Goal: Information Seeking & Learning: Learn about a topic

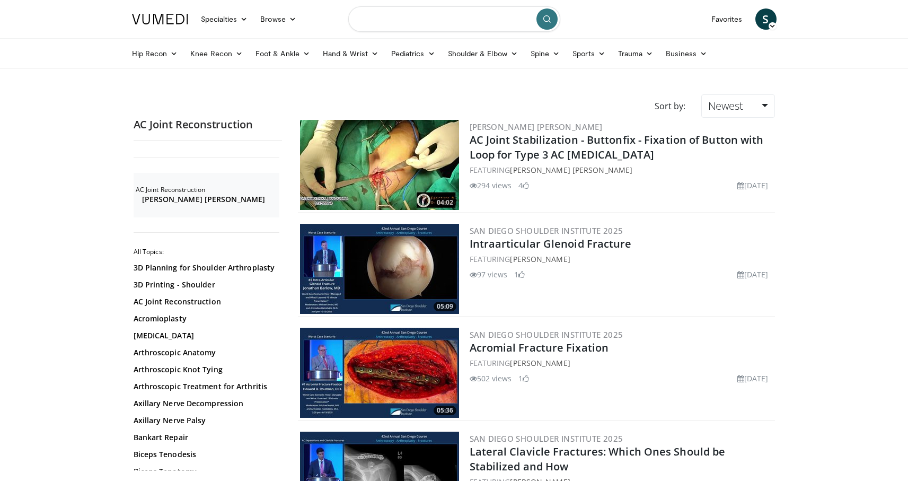
click at [415, 24] on input "Search topics, interventions" at bounding box center [454, 18] width 212 height 25
type input "**********"
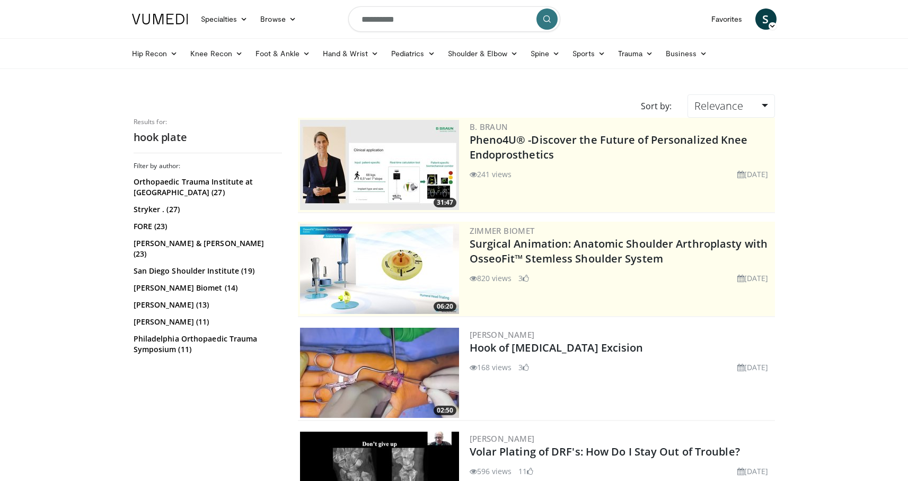
click at [473, 20] on input "**********" at bounding box center [454, 18] width 212 height 25
type input "**********"
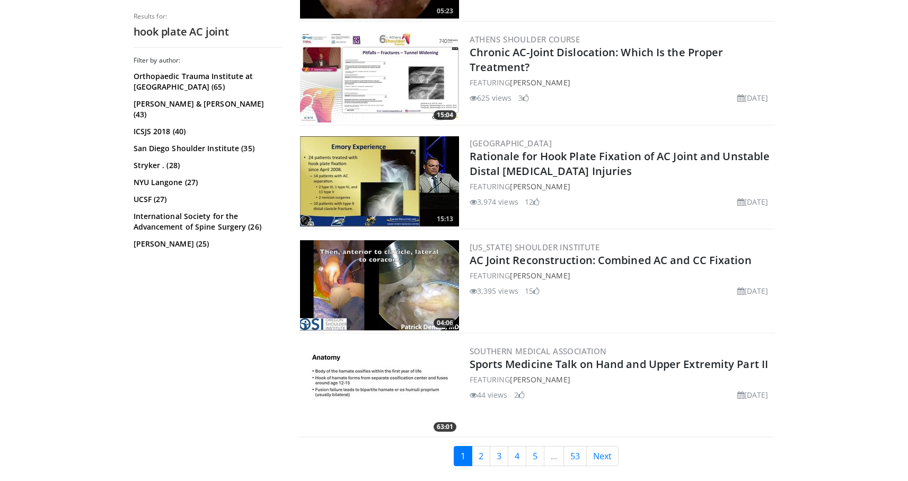
scroll to position [2479, 0]
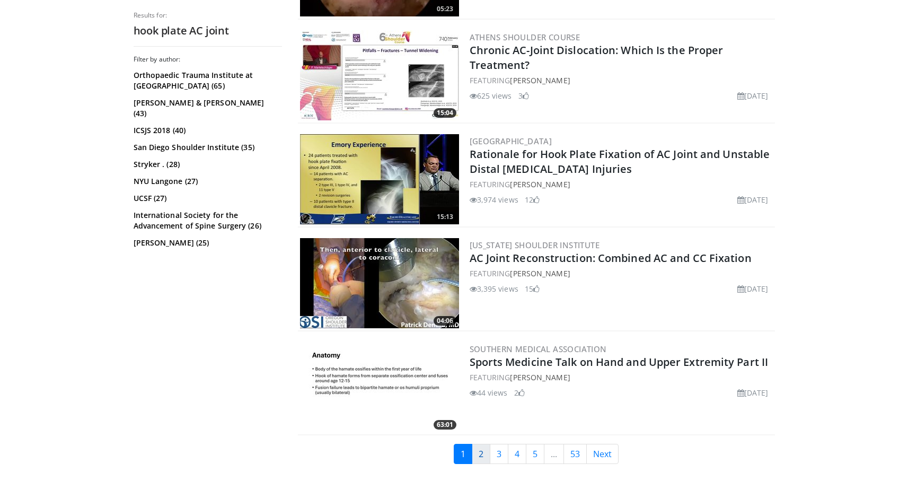
click at [480, 454] on link "2" at bounding box center [481, 454] width 19 height 20
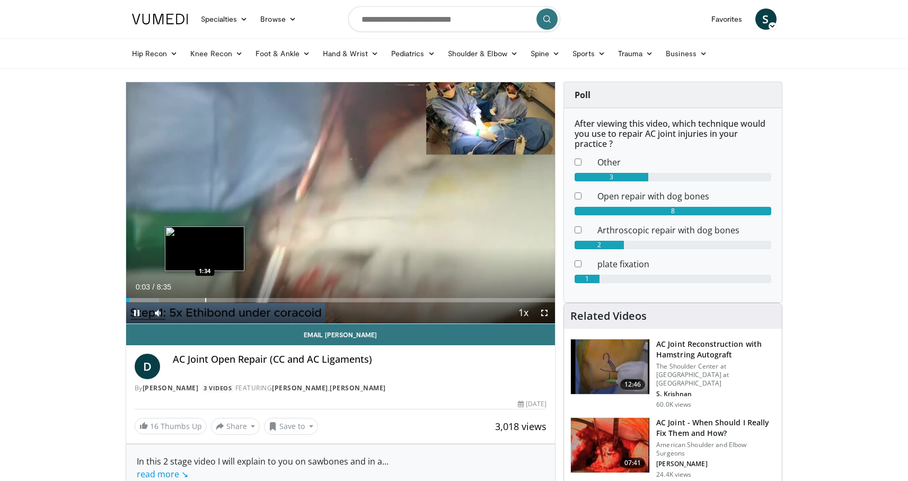
click at [205, 299] on div "Progress Bar" at bounding box center [205, 300] width 1 height 4
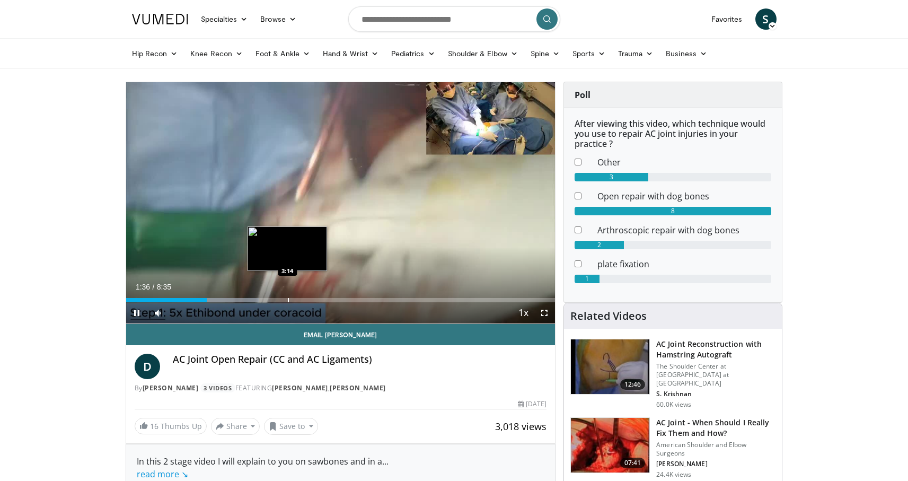
click at [287, 297] on div "Loaded : 30.95% 1:37 3:14" at bounding box center [340, 297] width 429 height 10
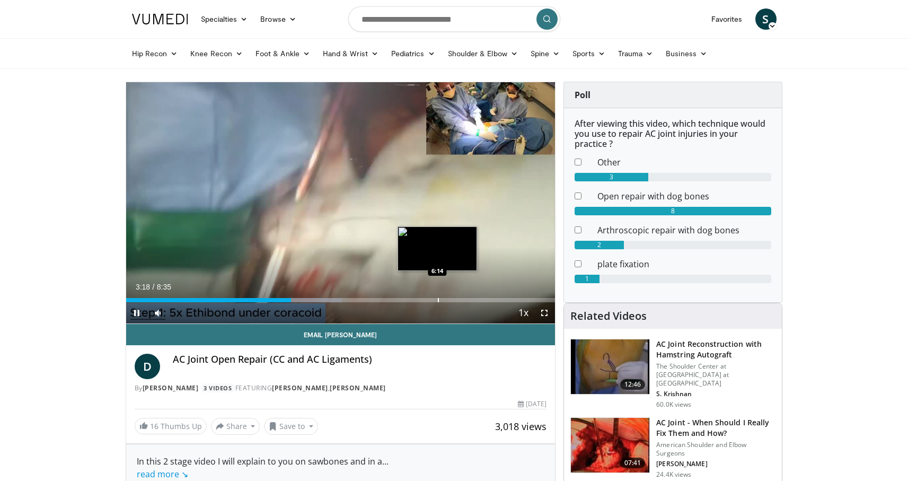
click at [438, 298] on div "Progress Bar" at bounding box center [438, 300] width 1 height 4
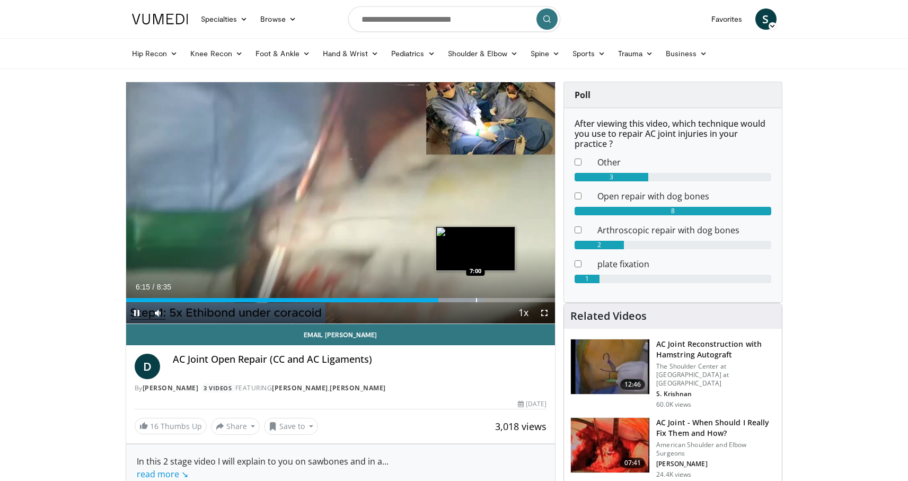
click at [476, 300] on div "Progress Bar" at bounding box center [476, 300] width 1 height 4
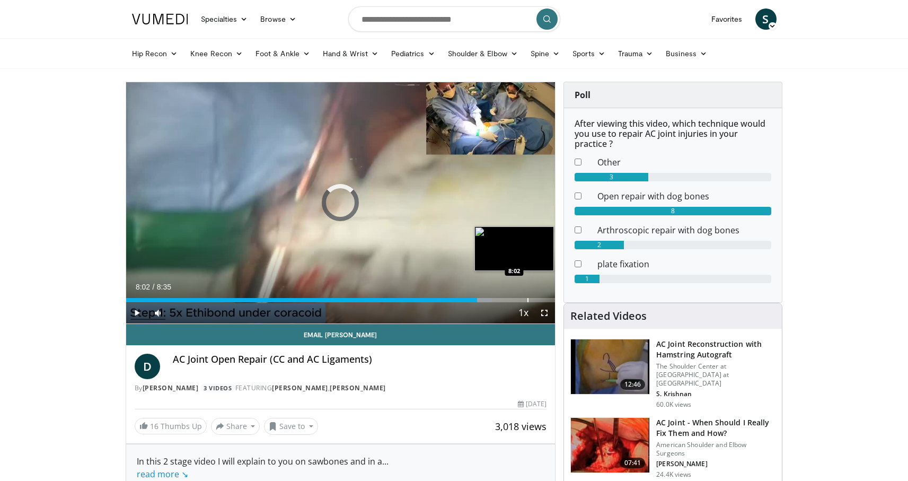
click at [527, 298] on div "Progress Bar" at bounding box center [527, 300] width 1 height 4
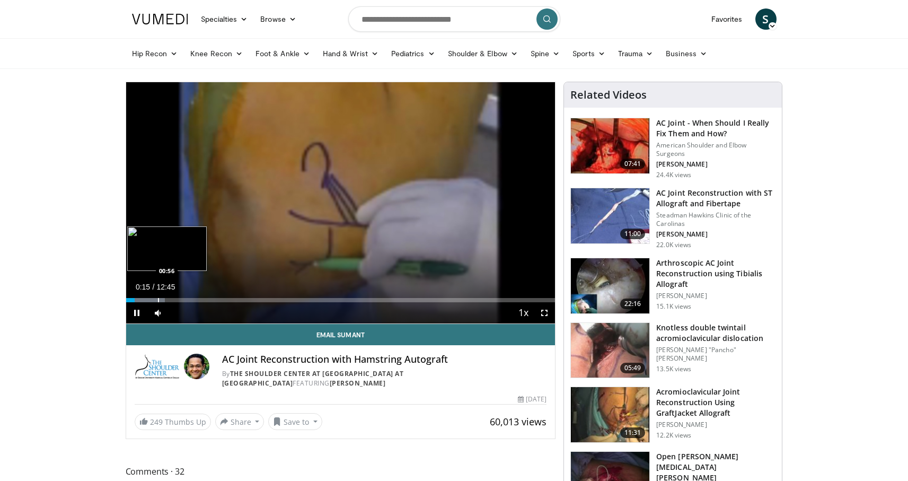
click at [158, 299] on div "Progress Bar" at bounding box center [158, 300] width 1 height 4
click at [188, 301] on div "Progress Bar" at bounding box center [188, 300] width 1 height 4
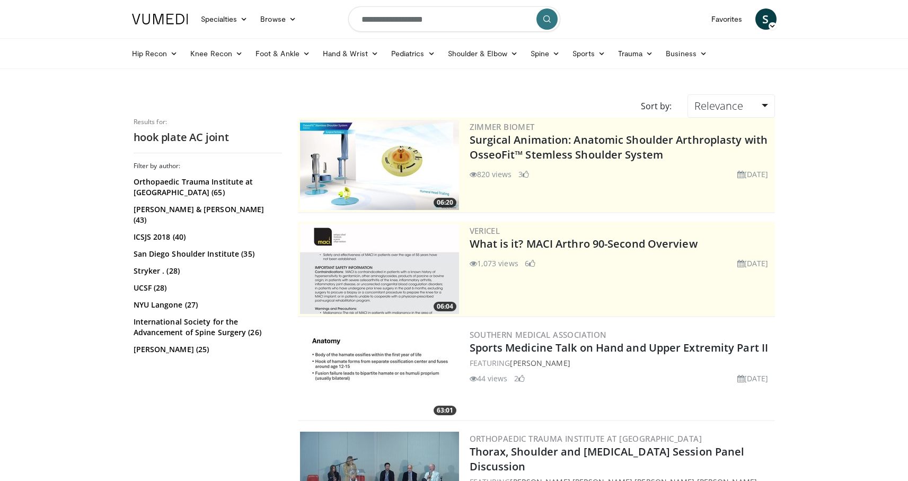
click at [440, 21] on input "**********" at bounding box center [454, 18] width 212 height 25
type input "**********"
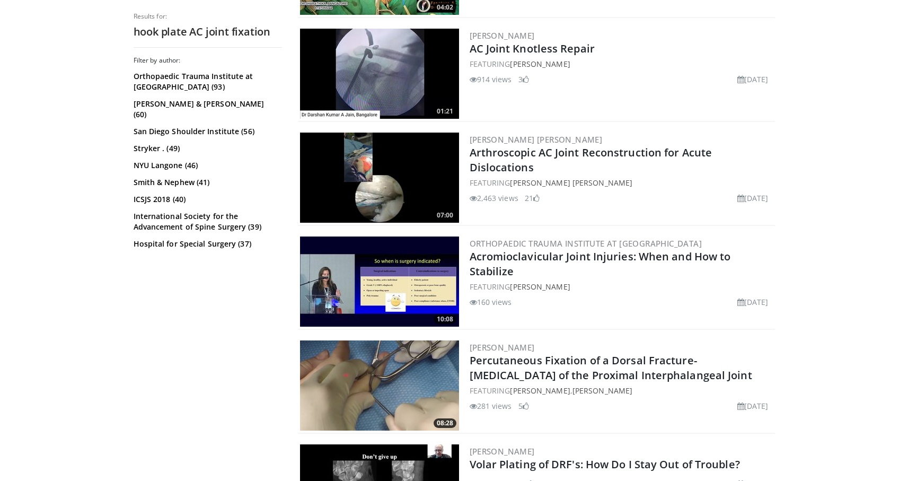
scroll to position [405, 0]
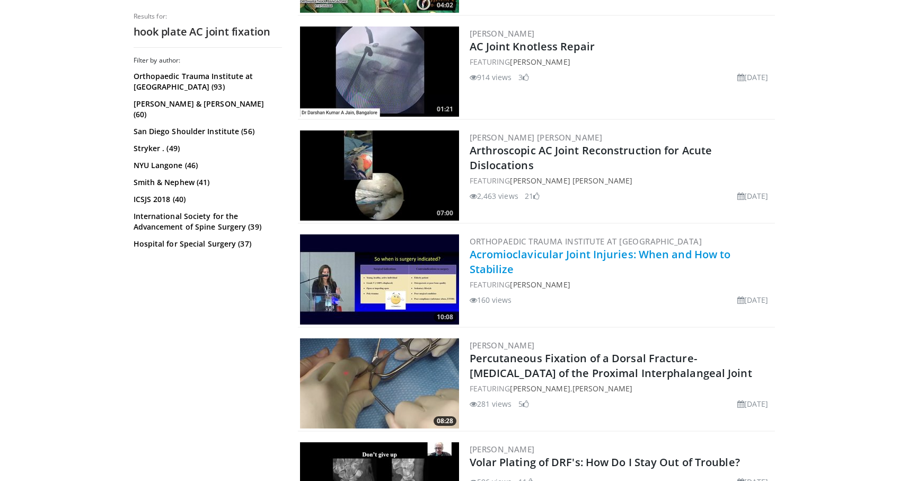
click at [580, 257] on link "Acromioclavicular Joint Injuries: When and How to Stabilize" at bounding box center [600, 261] width 261 height 29
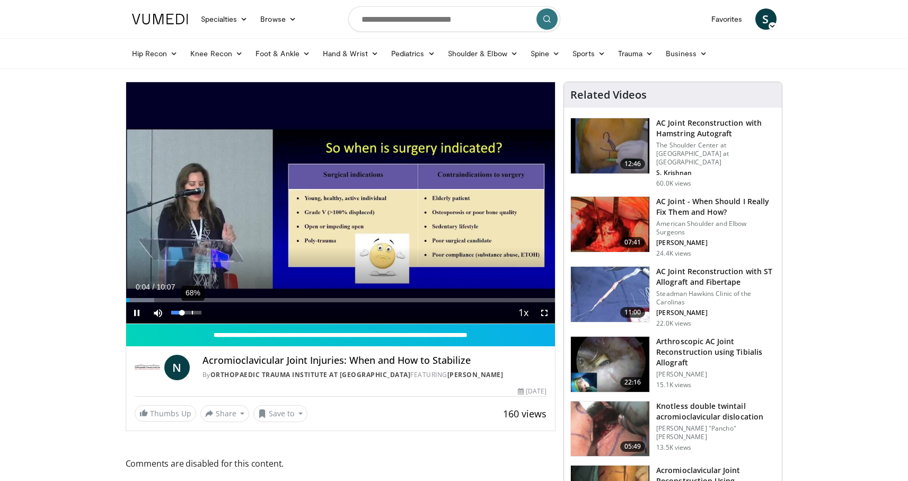
click at [191, 312] on div "68%" at bounding box center [186, 313] width 30 height 4
click at [545, 312] on span "Video Player" at bounding box center [544, 312] width 21 height 21
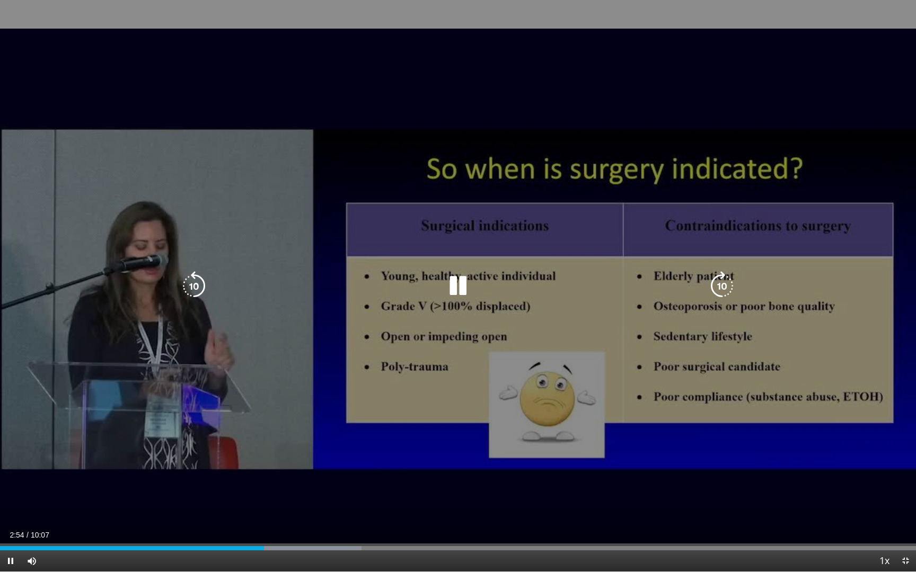
click at [465, 287] on icon "Video Player" at bounding box center [458, 286] width 30 height 30
click at [465, 286] on icon "Video Player" at bounding box center [458, 286] width 30 height 30
click at [460, 288] on icon "Video Player" at bounding box center [458, 286] width 30 height 30
click at [459, 288] on icon "Video Player" at bounding box center [458, 286] width 30 height 30
click at [455, 289] on icon "Video Player" at bounding box center [458, 286] width 30 height 30
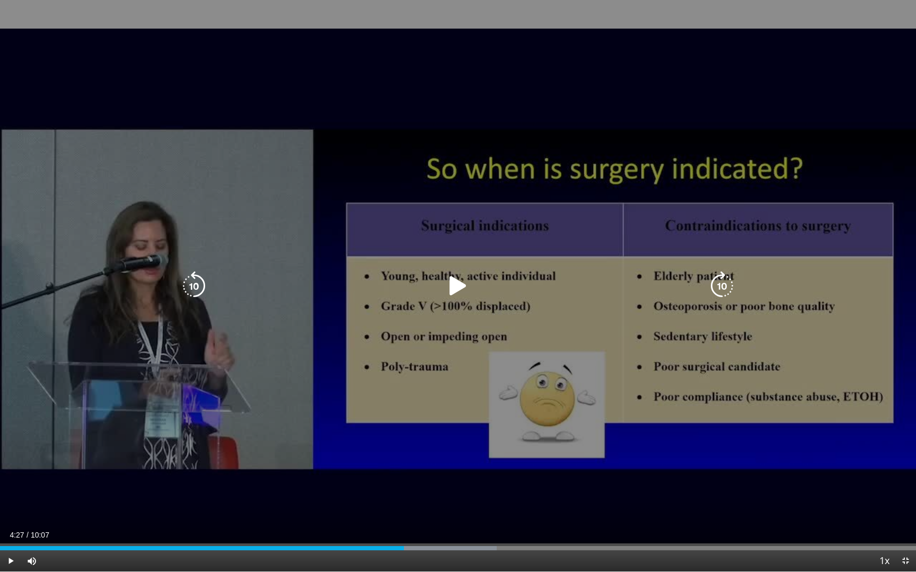
click at [448, 289] on icon "Video Player" at bounding box center [458, 286] width 30 height 30
click at [457, 284] on icon "Video Player" at bounding box center [458, 286] width 30 height 30
click at [470, 270] on div "10 seconds Tap to unmute" at bounding box center [458, 286] width 916 height 572
click at [449, 288] on icon "Video Player" at bounding box center [458, 286] width 30 height 30
click at [462, 291] on icon "Video Player" at bounding box center [458, 286] width 30 height 30
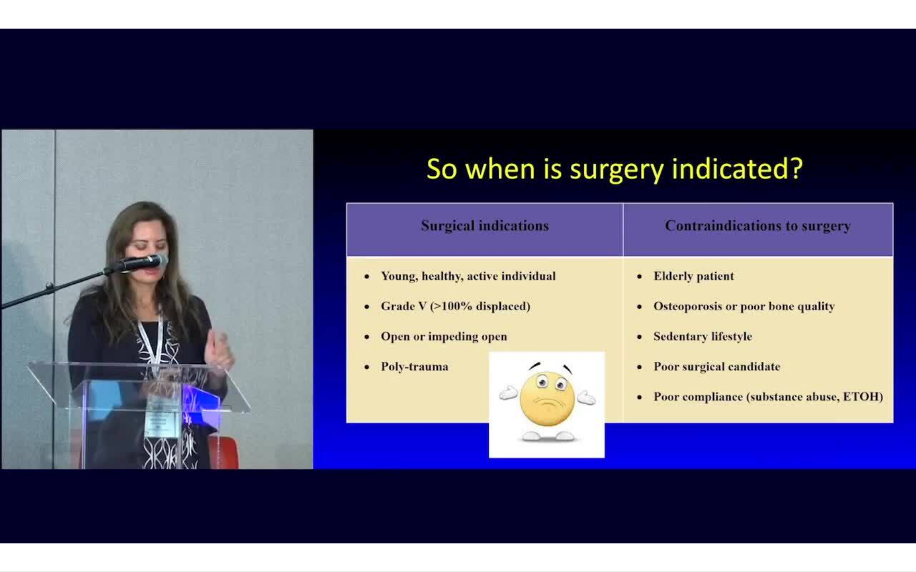
click at [832, 480] on div "10 seconds Tap to unmute" at bounding box center [458, 286] width 916 height 572
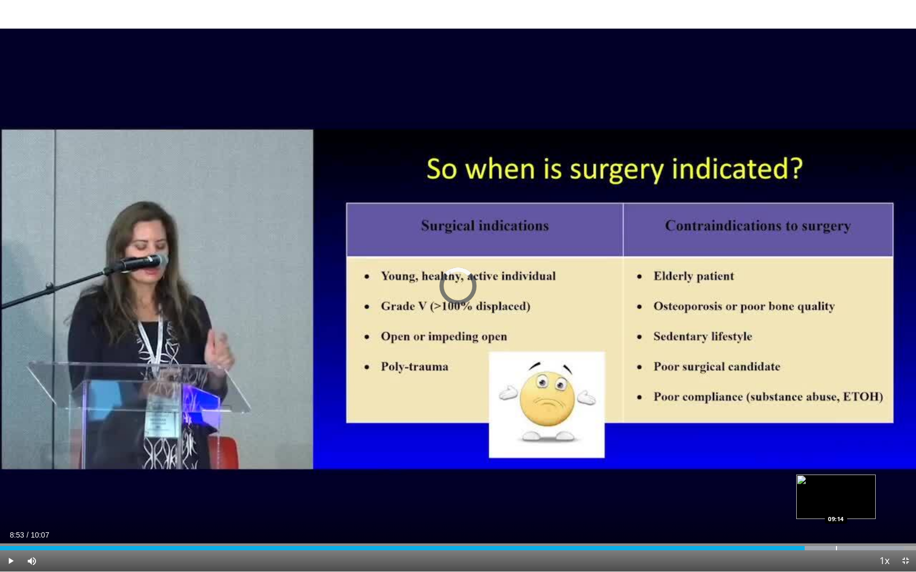
click at [835, 480] on div "Loaded : 98.65% 08:53 09:14" at bounding box center [458, 548] width 916 height 4
click at [868, 480] on div "Loaded : 100.00% 09:14 09:35" at bounding box center [458, 546] width 916 height 10
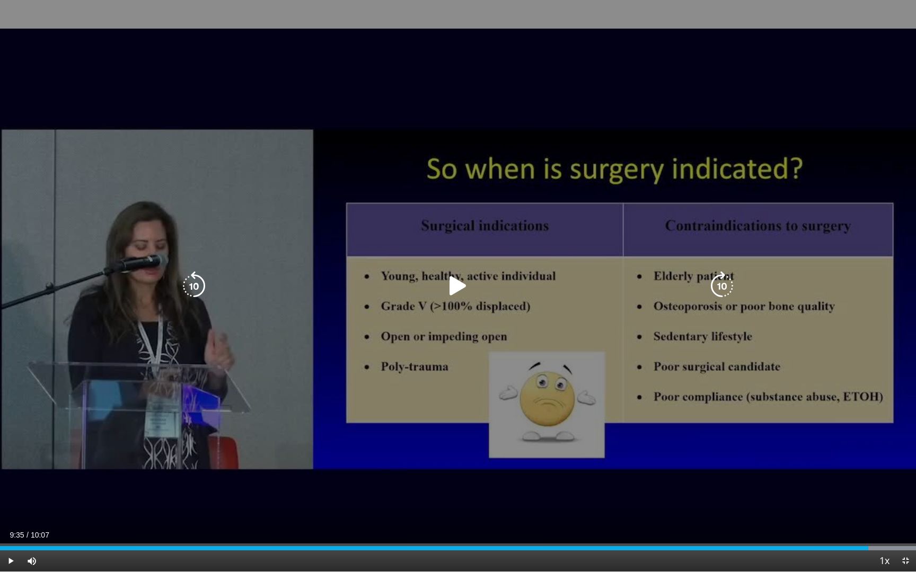
click at [762, 356] on div "10 seconds Tap to unmute" at bounding box center [458, 286] width 916 height 572
click at [449, 282] on icon "Video Player" at bounding box center [458, 286] width 30 height 30
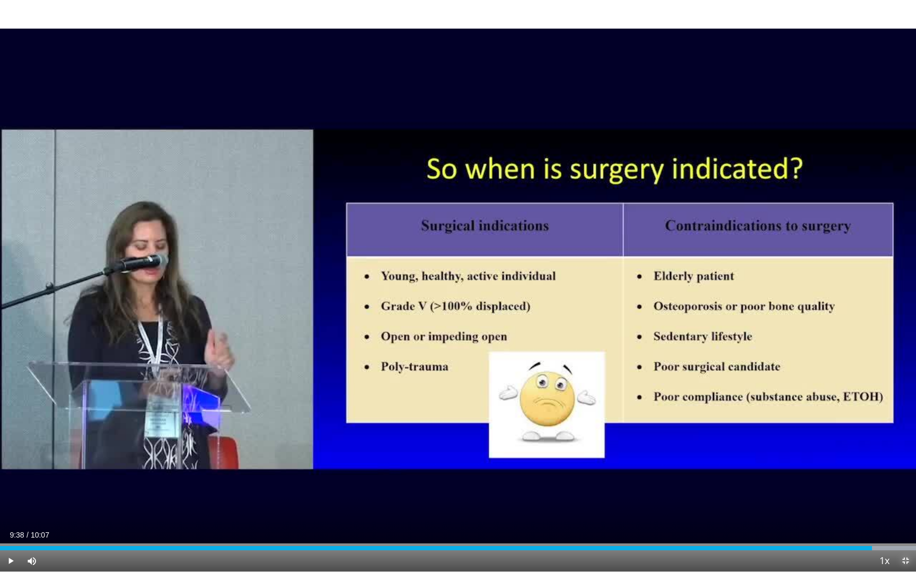
click at [903, 480] on span "Video Player" at bounding box center [905, 561] width 21 height 21
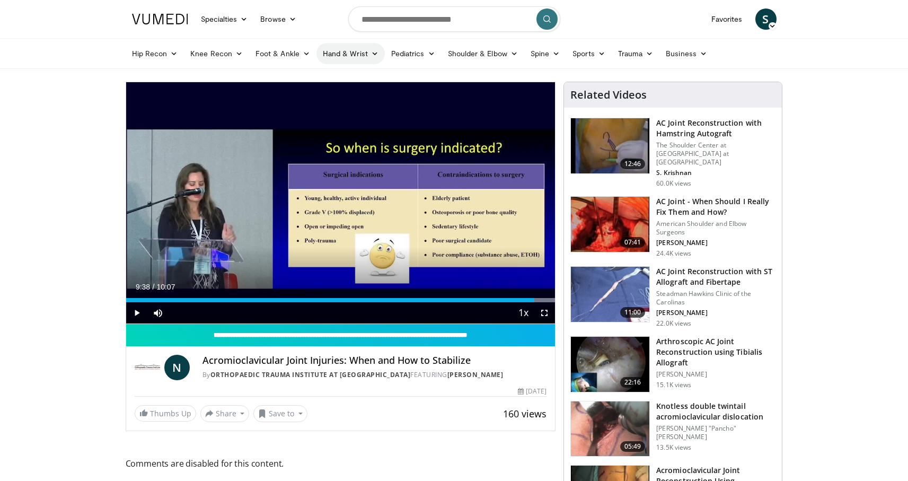
drag, startPoint x: 344, startPoint y: 67, endPoint x: 357, endPoint y: 63, distance: 13.9
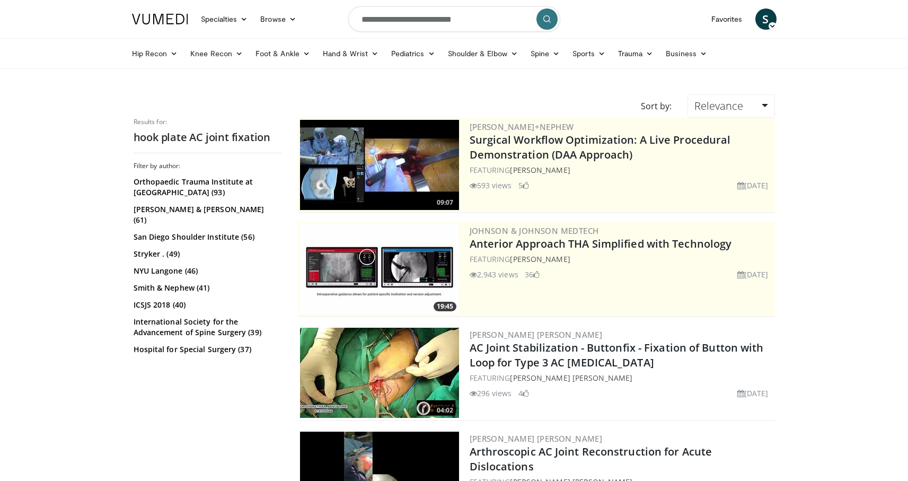
click at [458, 22] on input "**********" at bounding box center [454, 18] width 212 height 25
type input "**********"
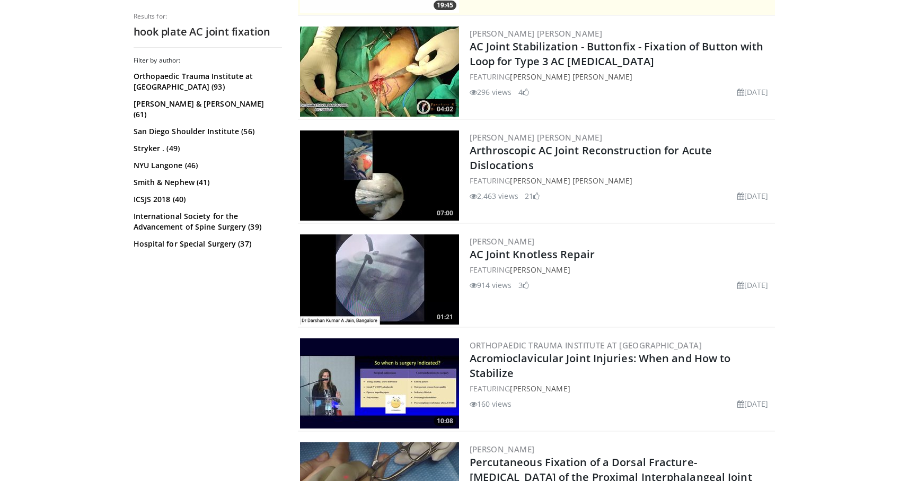
scroll to position [527, 0]
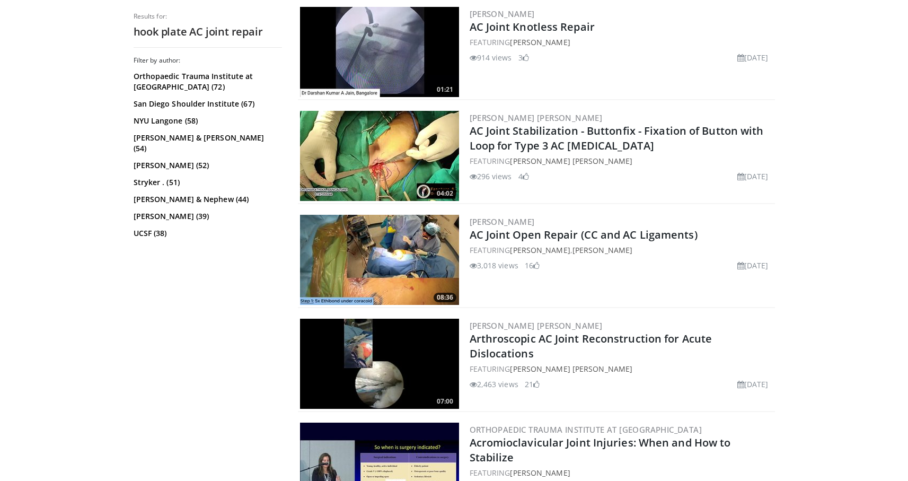
scroll to position [382, 0]
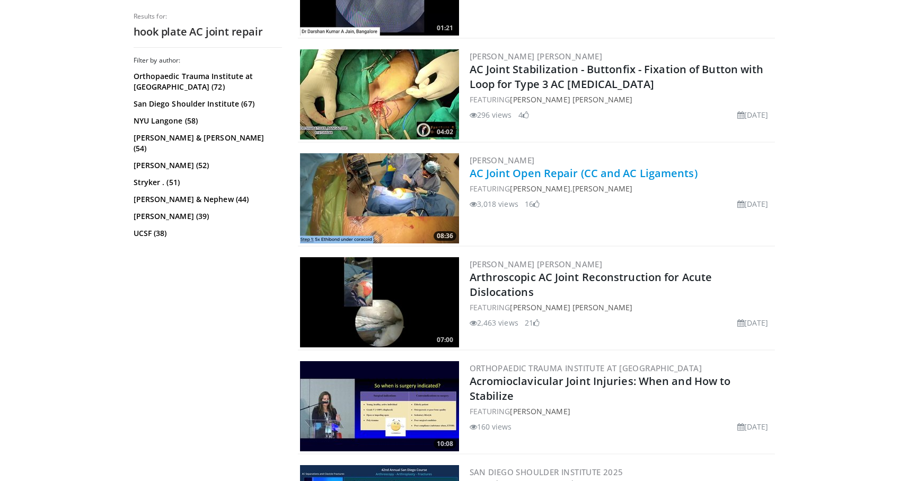
click at [523, 174] on link "AC Joint Open Repair (CC and AC Ligaments)" at bounding box center [584, 173] width 228 height 14
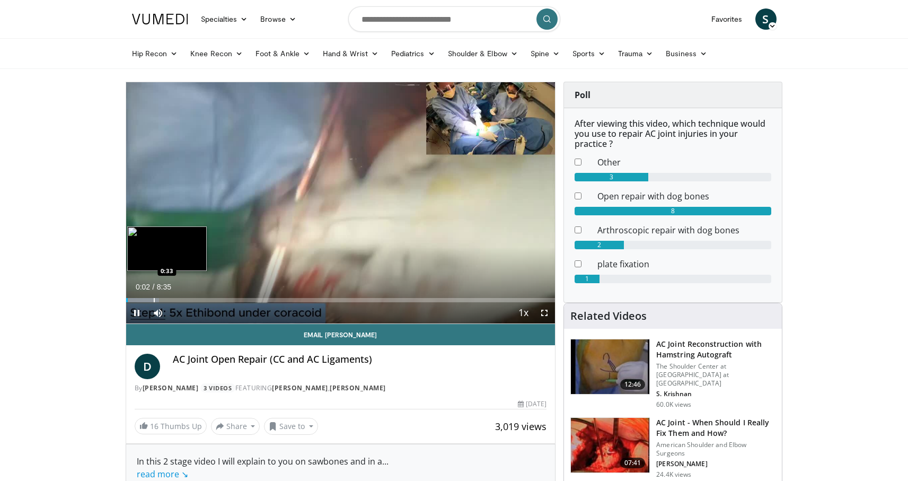
click at [154, 300] on div "Progress Bar" at bounding box center [154, 300] width 1 height 4
click at [196, 303] on div "Current Time 0:32 / Duration 8:35 Pause Skip Backward Skip Forward Mute Loaded …" at bounding box center [340, 312] width 429 height 21
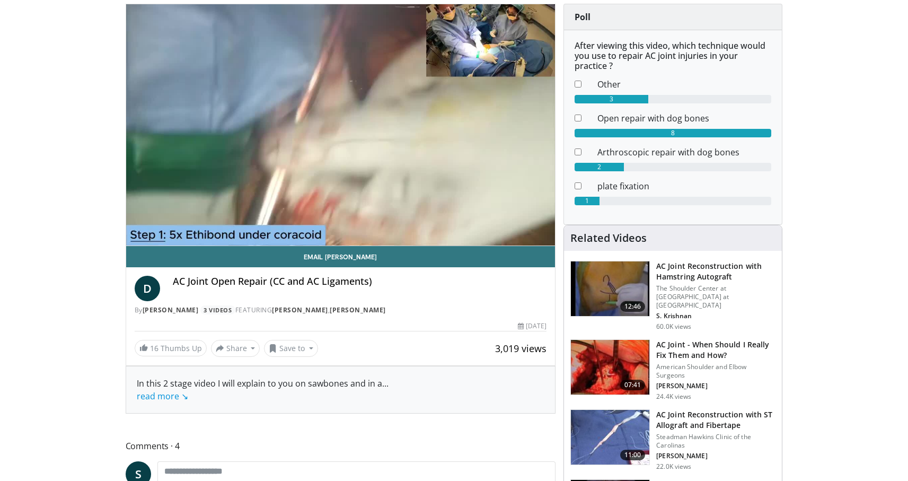
scroll to position [236, 0]
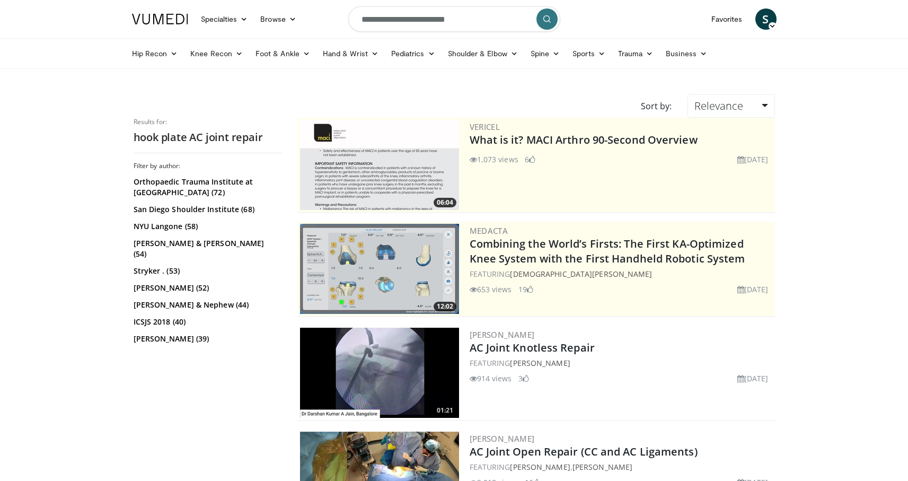
click at [546, 20] on icon "submit" at bounding box center [547, 19] width 8 height 8
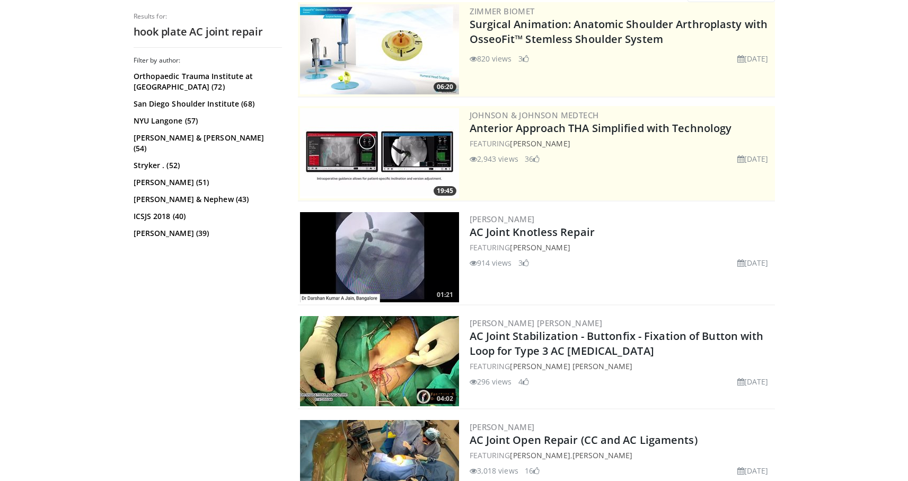
scroll to position [128, 0]
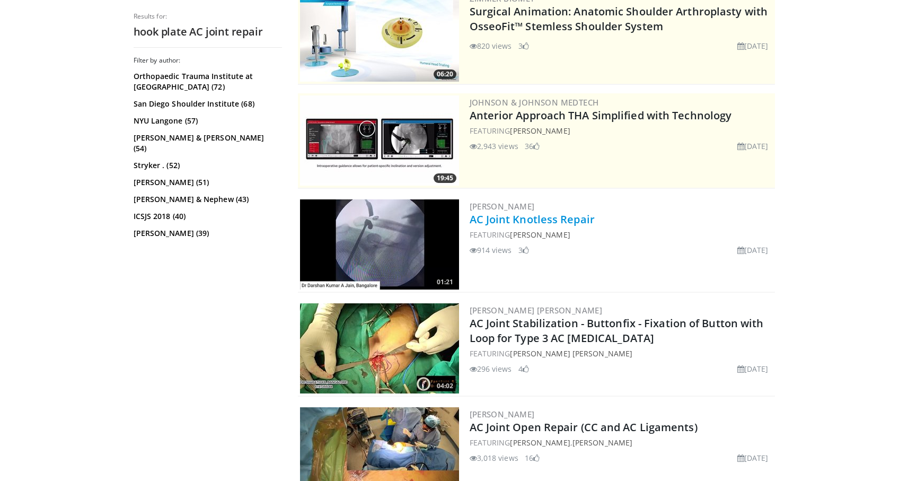
click at [537, 221] on link "AC Joint Knotless Repair" at bounding box center [532, 219] width 125 height 14
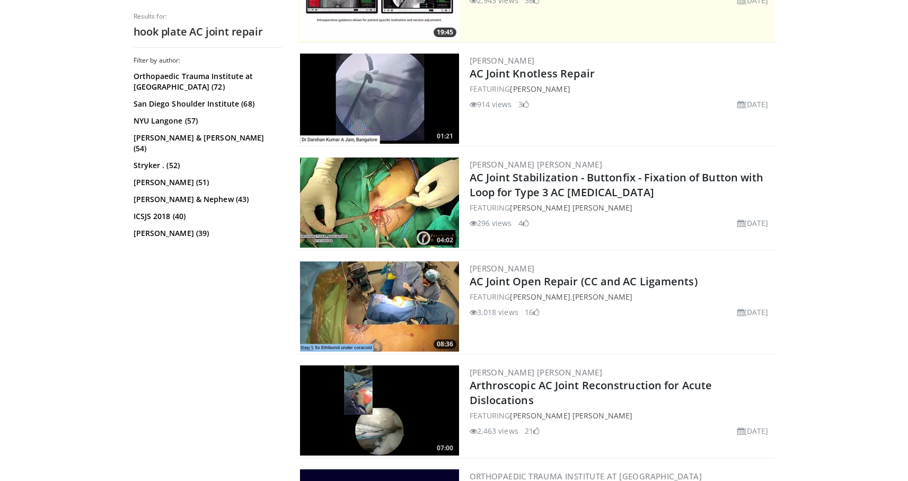
scroll to position [286, 0]
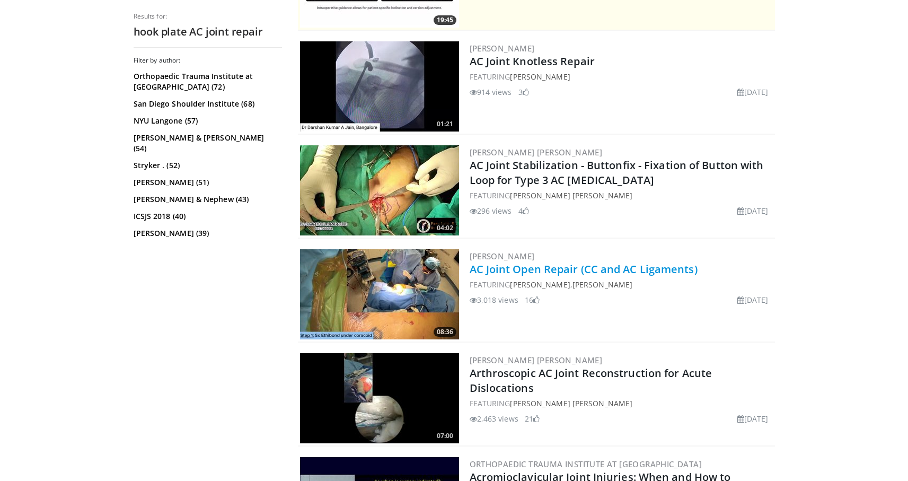
click at [554, 268] on link "AC Joint Open Repair (CC and AC Ligaments)" at bounding box center [584, 269] width 228 height 14
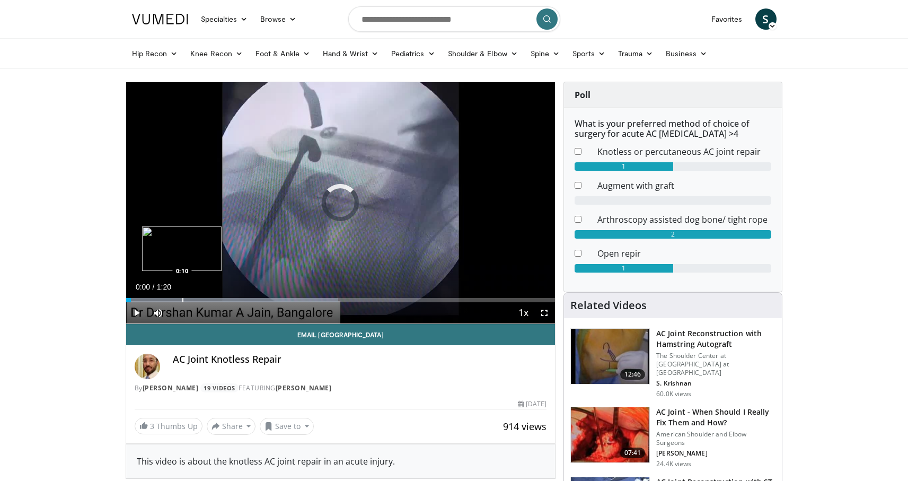
click at [182, 298] on div "Progress Bar" at bounding box center [182, 300] width 1 height 4
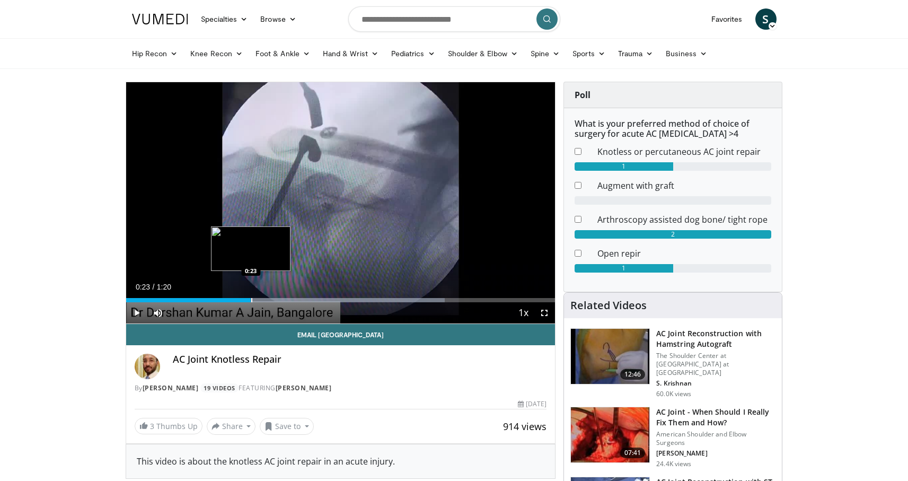
click at [251, 300] on div "Progress Bar" at bounding box center [251, 300] width 1 height 4
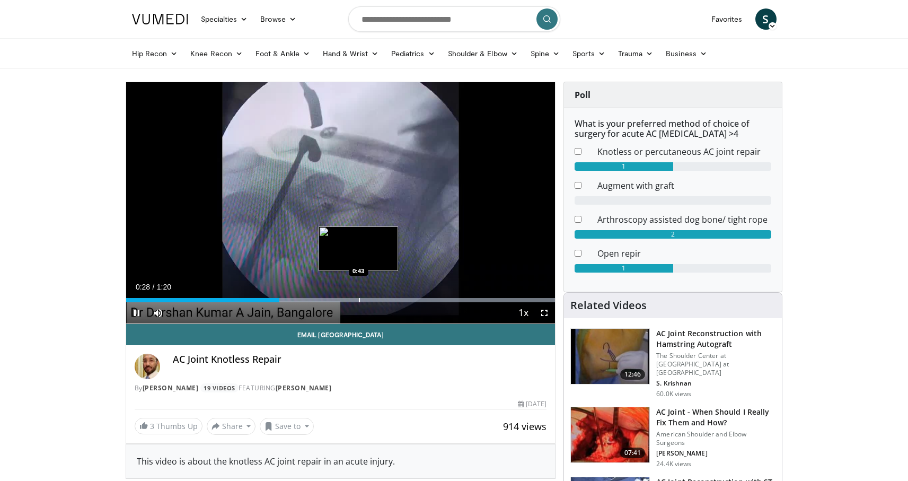
click at [358, 300] on div "Loaded : 100.00% 0:28 0:43" at bounding box center [340, 300] width 429 height 4
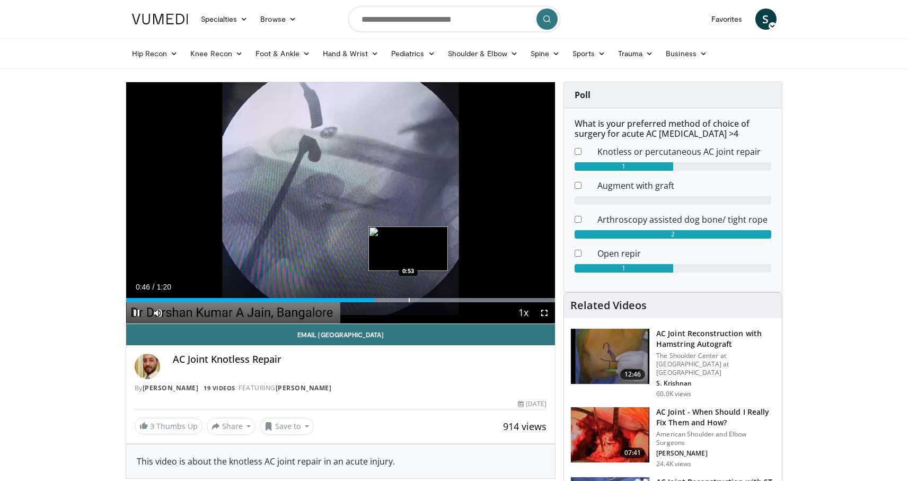
click at [409, 299] on div "Progress Bar" at bounding box center [409, 300] width 1 height 4
click at [470, 300] on div "Progress Bar" at bounding box center [470, 300] width 1 height 4
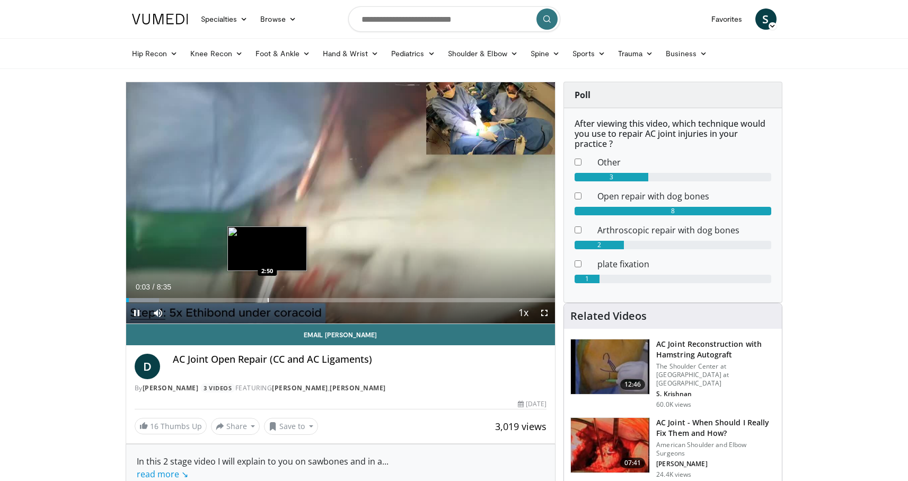
click at [267, 300] on div "Loaded : 7.73% 0:03 2:50" at bounding box center [340, 300] width 429 height 4
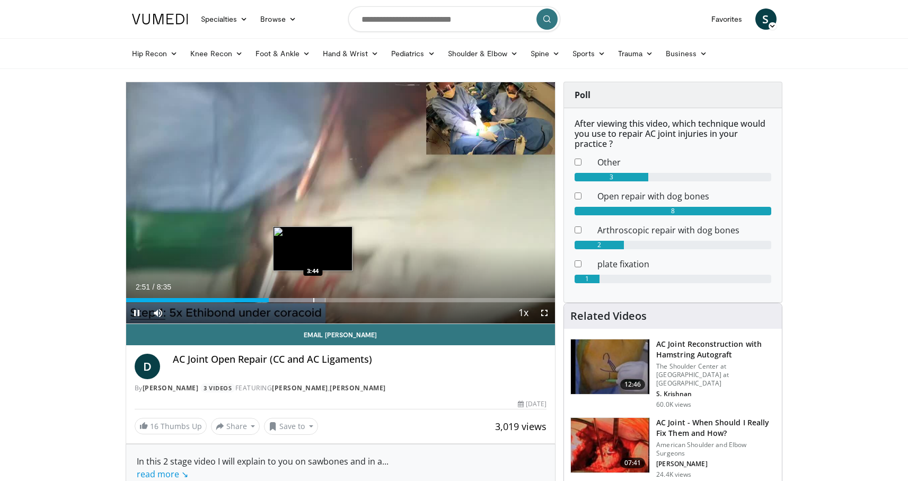
click at [313, 300] on div "Progress Bar" at bounding box center [313, 300] width 1 height 4
click at [546, 313] on span "Video Player" at bounding box center [544, 312] width 21 height 21
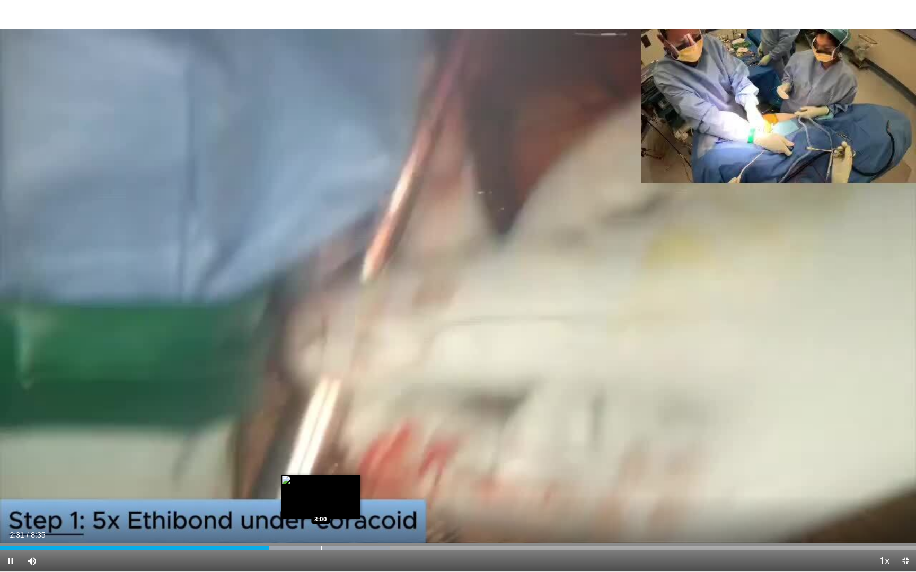
click at [321, 480] on div "Progress Bar" at bounding box center [321, 548] width 1 height 4
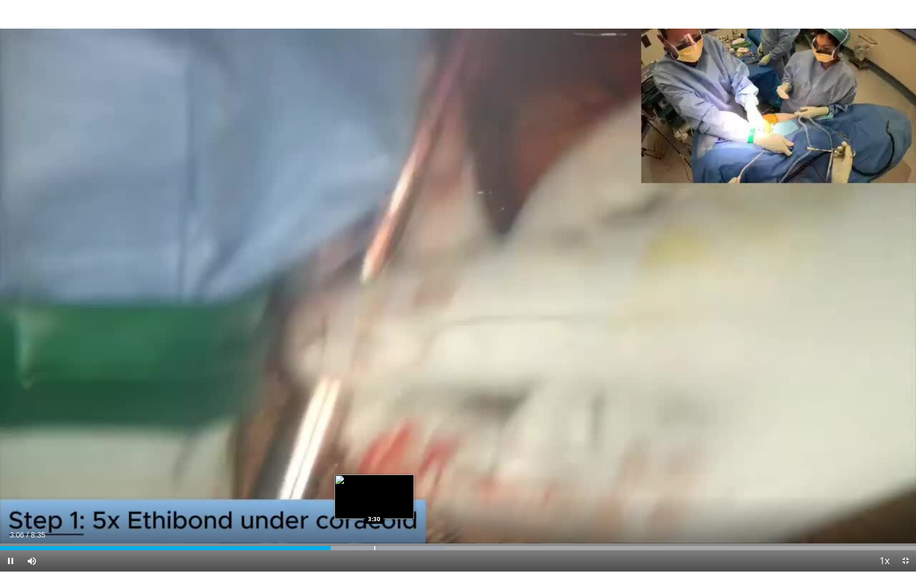
click at [374, 480] on div "Progress Bar" at bounding box center [374, 548] width 1 height 4
click at [413, 480] on div "Progress Bar" at bounding box center [412, 548] width 1 height 4
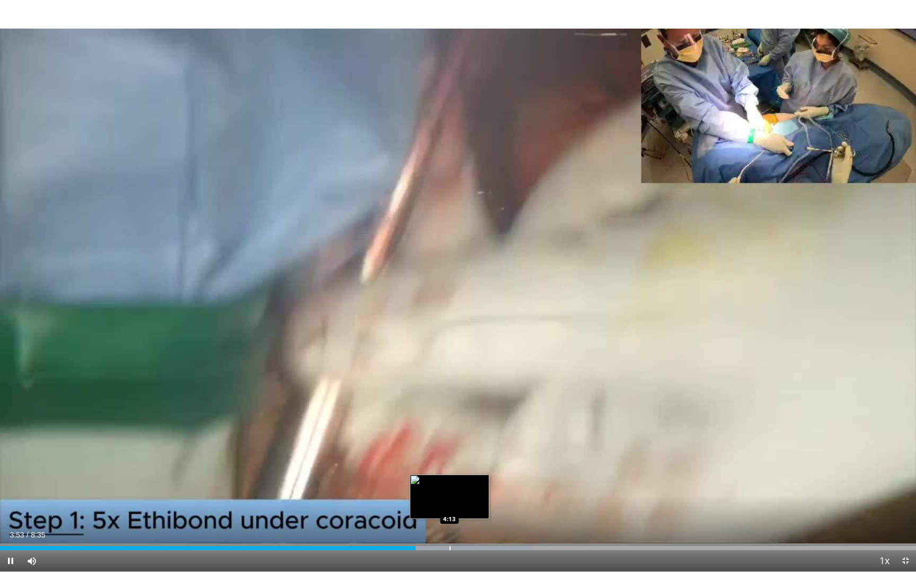
click at [449, 480] on div "Progress Bar" at bounding box center [449, 548] width 1 height 4
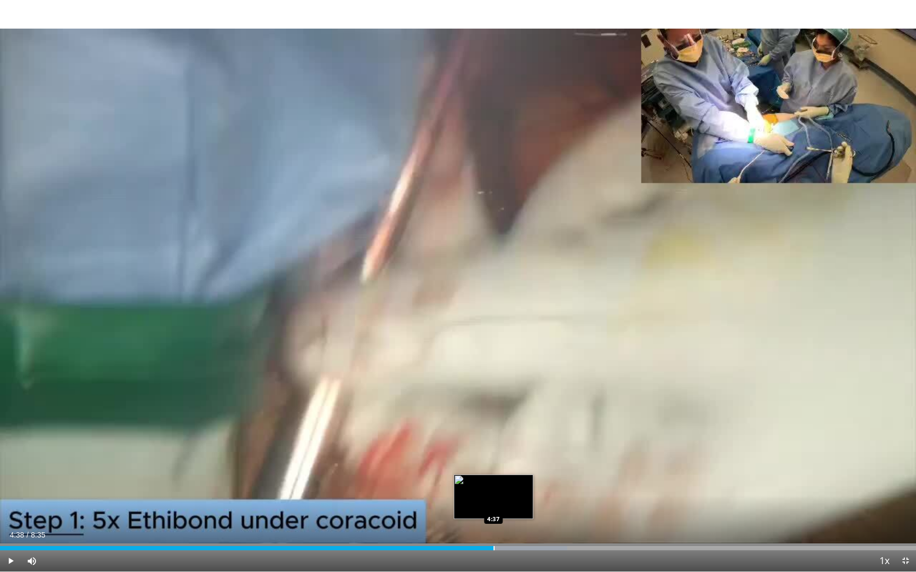
click at [493, 480] on div "Progress Bar" at bounding box center [493, 548] width 1 height 4
click at [529, 480] on div "Progress Bar" at bounding box center [529, 548] width 1 height 4
click at [514, 480] on div "Progress Bar" at bounding box center [512, 548] width 1 height 4
click at [497, 480] on div "Progress Bar" at bounding box center [497, 548] width 1 height 4
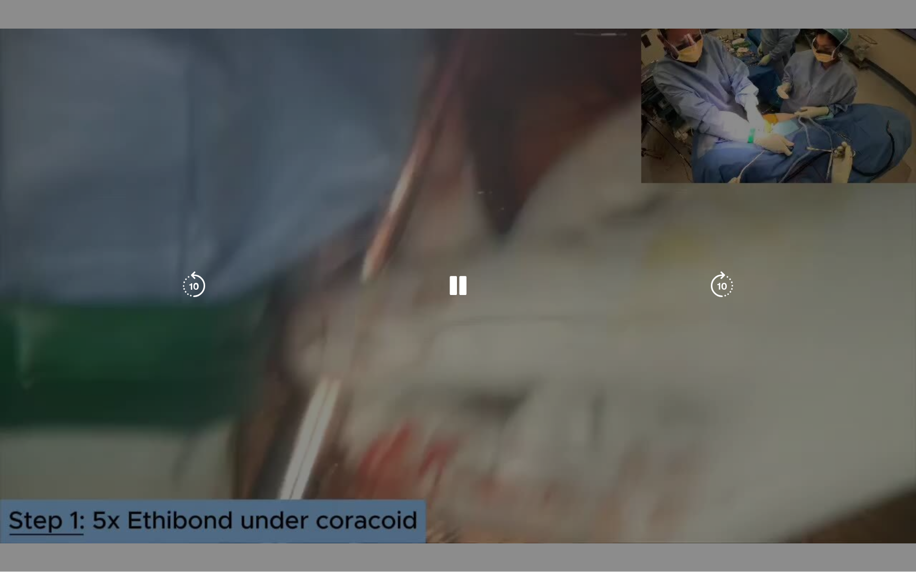
click at [461, 480] on div "10 seconds Tap to unmute" at bounding box center [458, 286] width 916 height 572
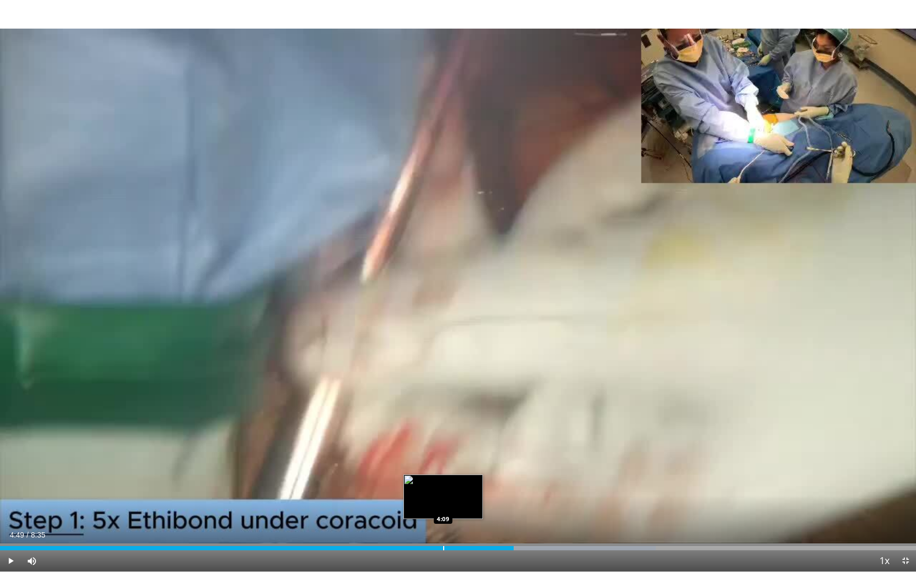
click at [444, 480] on div "Progress Bar" at bounding box center [443, 548] width 1 height 4
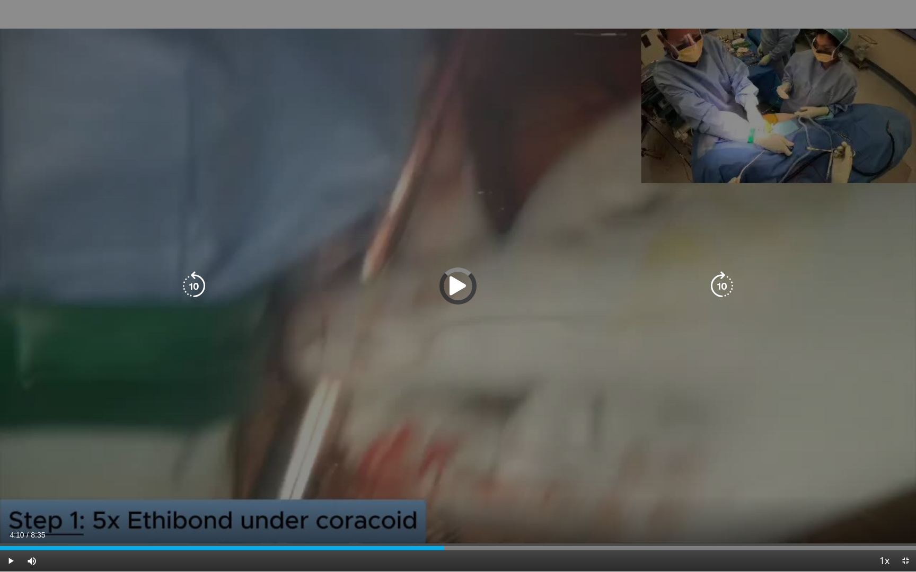
click at [467, 377] on div "10 seconds Tap to unmute" at bounding box center [458, 286] width 916 height 572
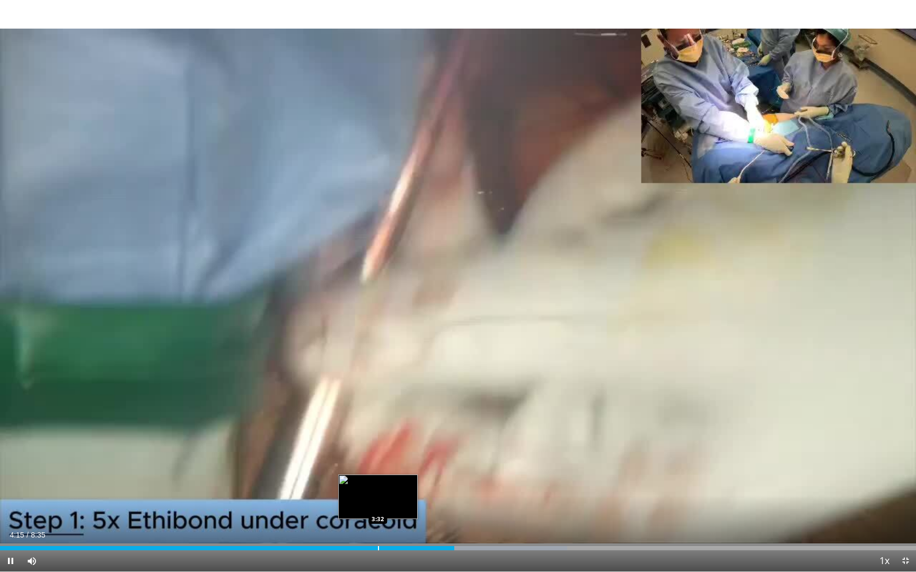
click at [378, 480] on div "Progress Bar" at bounding box center [378, 548] width 1 height 4
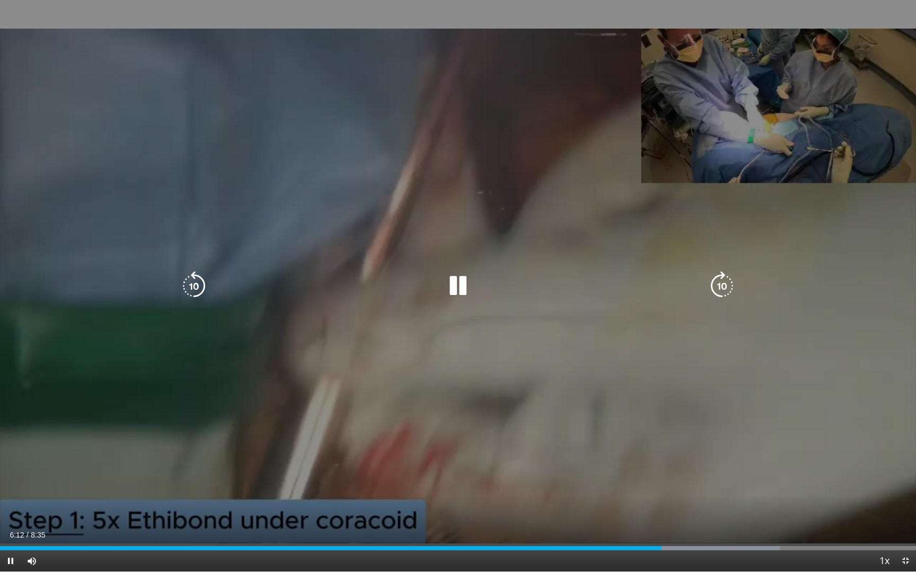
click at [455, 287] on icon "Video Player" at bounding box center [458, 286] width 30 height 30
click at [460, 289] on icon "Video Player" at bounding box center [458, 286] width 30 height 30
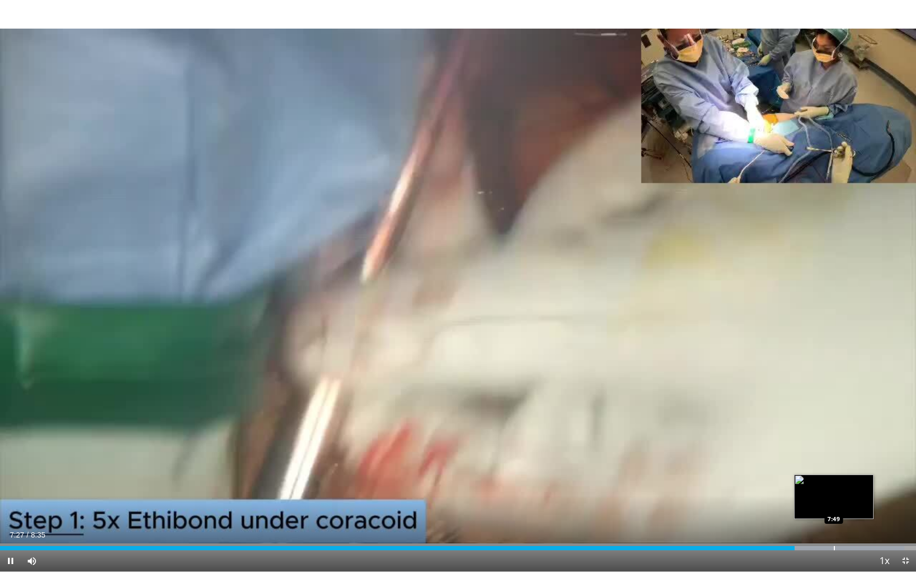
click at [834, 480] on div "Progress Bar" at bounding box center [834, 548] width 1 height 4
click at [871, 480] on div "Progress Bar" at bounding box center [871, 548] width 1 height 4
click at [905, 480] on span "Video Player" at bounding box center [905, 561] width 21 height 21
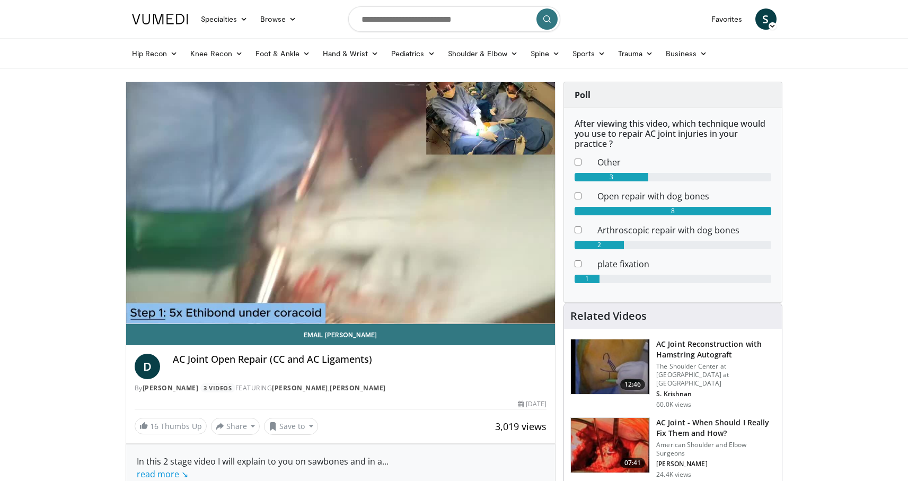
drag, startPoint x: 826, startPoint y: 136, endPoint x: 819, endPoint y: 132, distance: 7.6
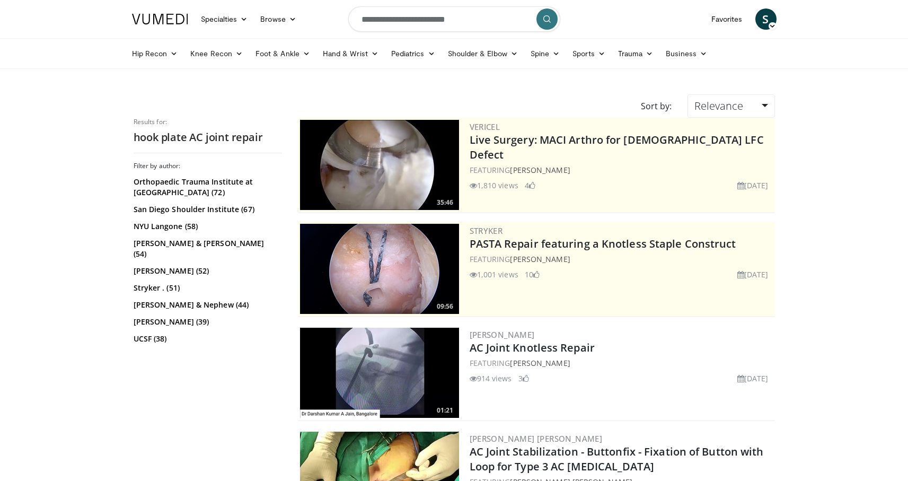
scroll to position [286, 0]
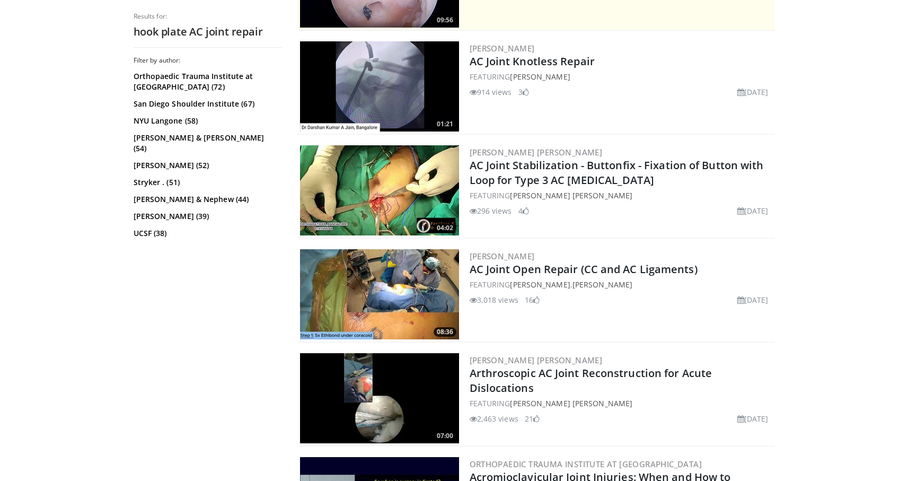
click at [390, 190] on img at bounding box center [379, 190] width 159 height 90
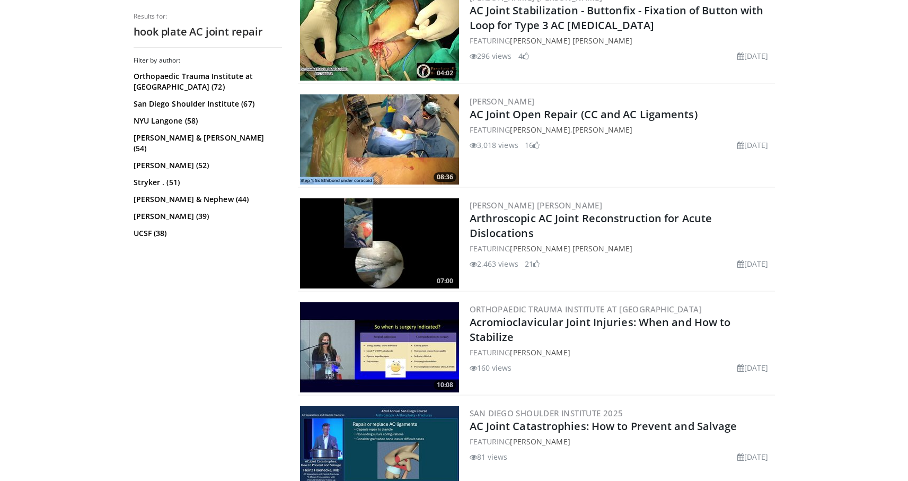
scroll to position [315, 0]
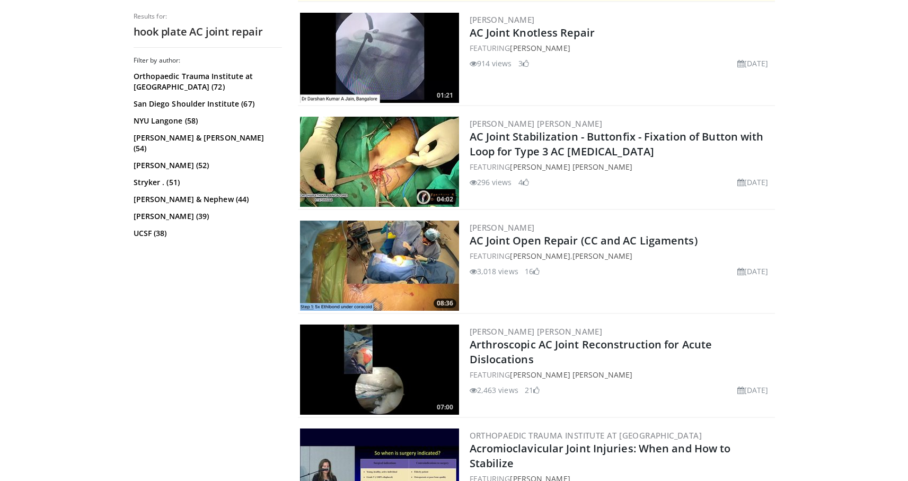
click at [394, 248] on img at bounding box center [379, 265] width 159 height 90
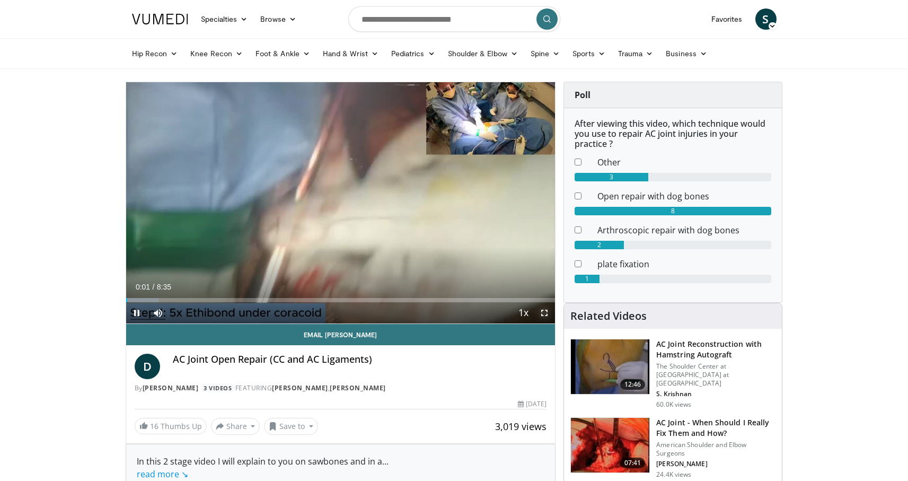
click at [546, 314] on span "Video Player" at bounding box center [544, 312] width 21 height 21
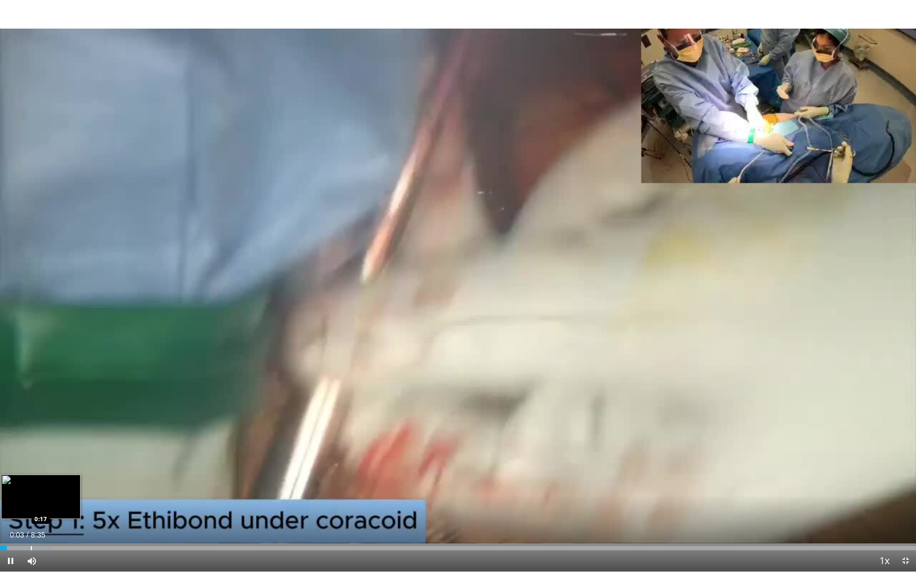
click at [31, 480] on div "Progress Bar" at bounding box center [31, 548] width 1 height 4
click at [46, 480] on div "0%" at bounding box center [60, 561] width 37 height 21
click at [55, 480] on div "Progress Bar" at bounding box center [55, 548] width 1 height 4
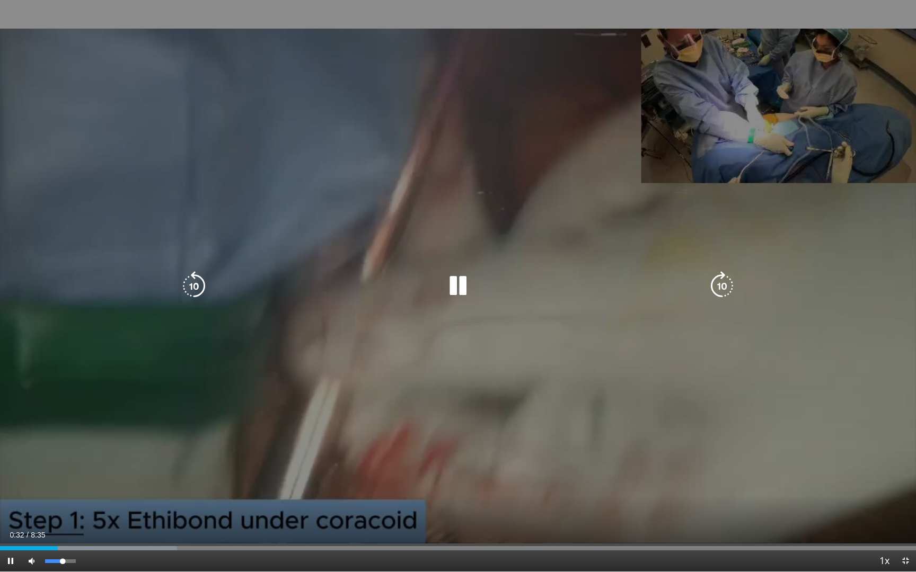
click at [62, 480] on div "58%" at bounding box center [60, 561] width 37 height 21
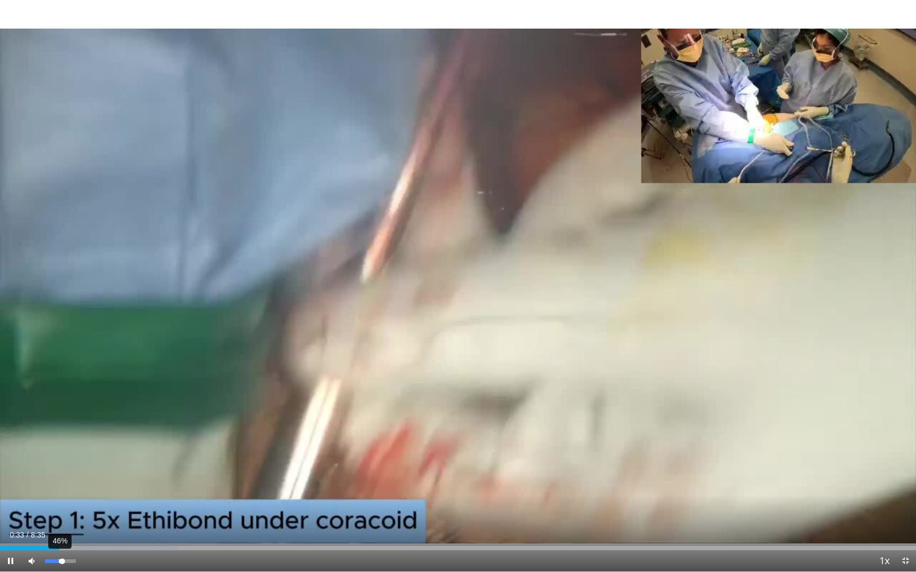
click at [58, 480] on div "Volume Level" at bounding box center [53, 562] width 17 height 4
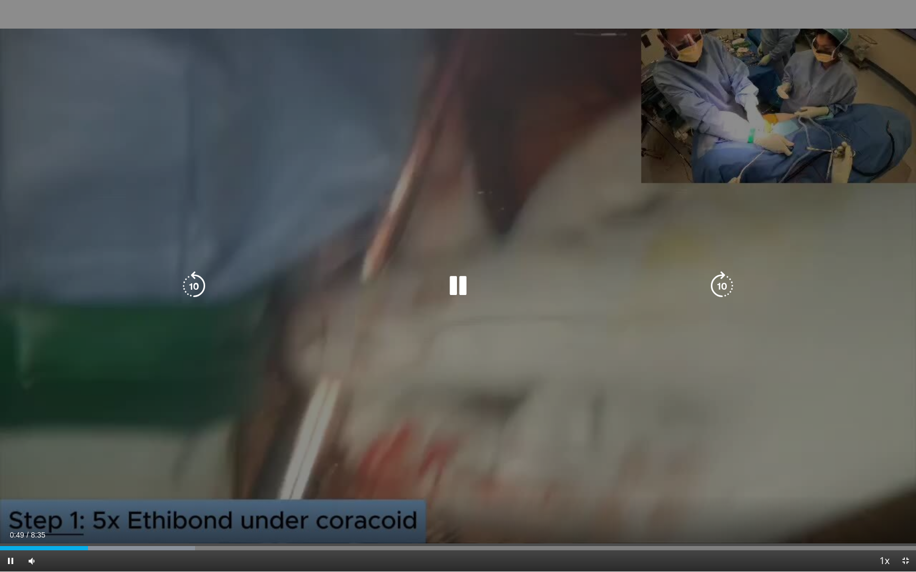
click at [462, 280] on icon "Video Player" at bounding box center [458, 286] width 30 height 30
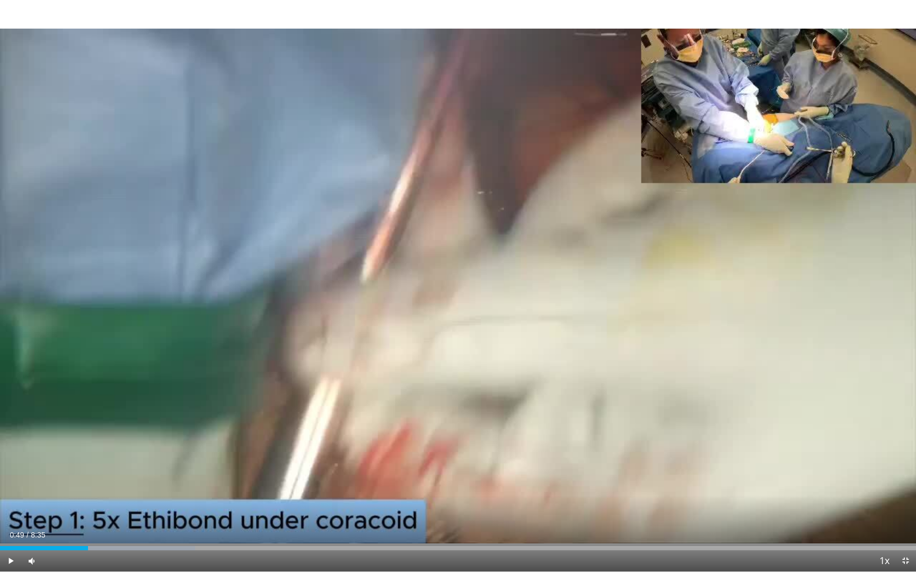
click at [57, 480] on div "Current Time 0:49 / Duration 8:35 Play Skip Backward Skip Forward Mute 0% Loade…" at bounding box center [458, 561] width 916 height 21
click at [56, 480] on div "Progress Bar" at bounding box center [56, 548] width 1 height 4
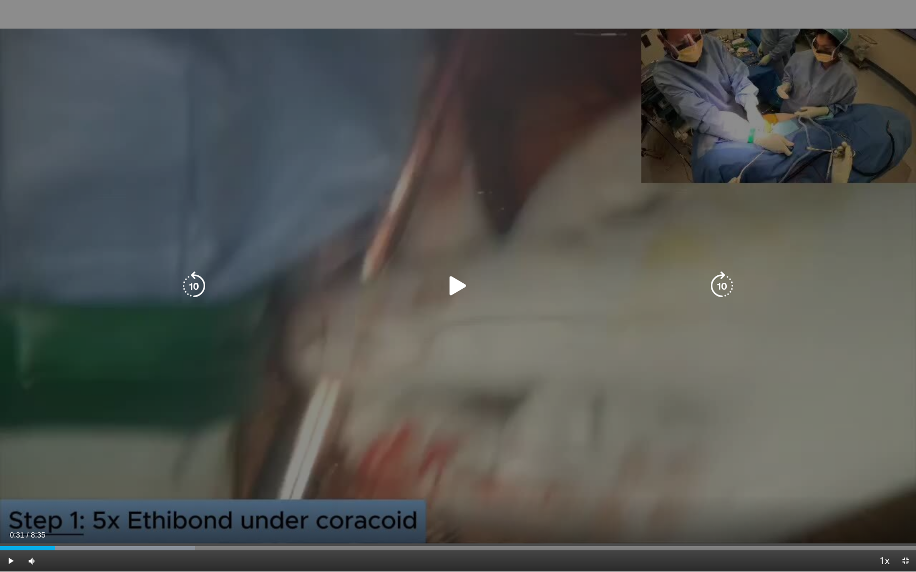
click at [452, 284] on icon "Video Player" at bounding box center [458, 286] width 30 height 30
click at [647, 172] on div "10 seconds Tap to unmute" at bounding box center [458, 286] width 916 height 572
click at [463, 289] on icon "Video Player" at bounding box center [458, 286] width 30 height 30
click at [464, 284] on icon "Video Player" at bounding box center [458, 286] width 30 height 30
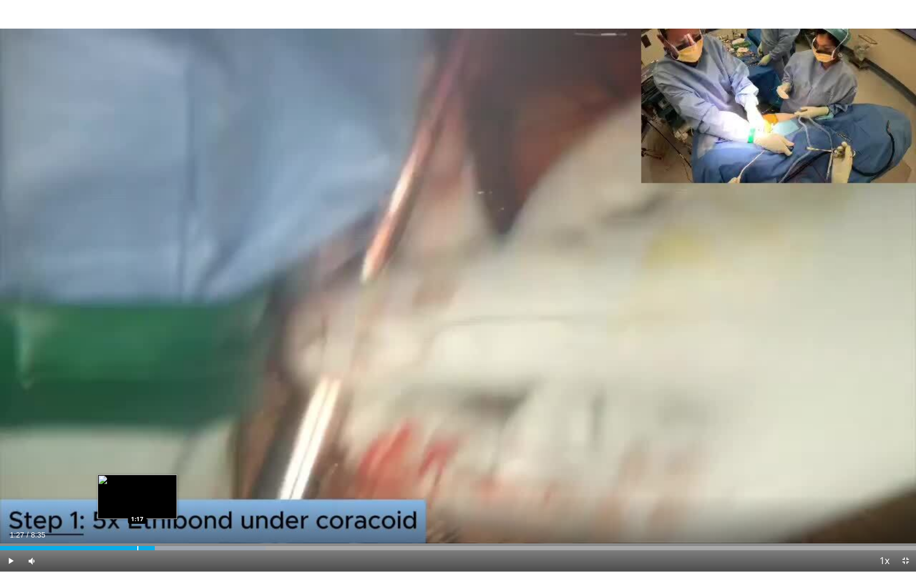
click at [137, 480] on div "Progress Bar" at bounding box center [137, 548] width 1 height 4
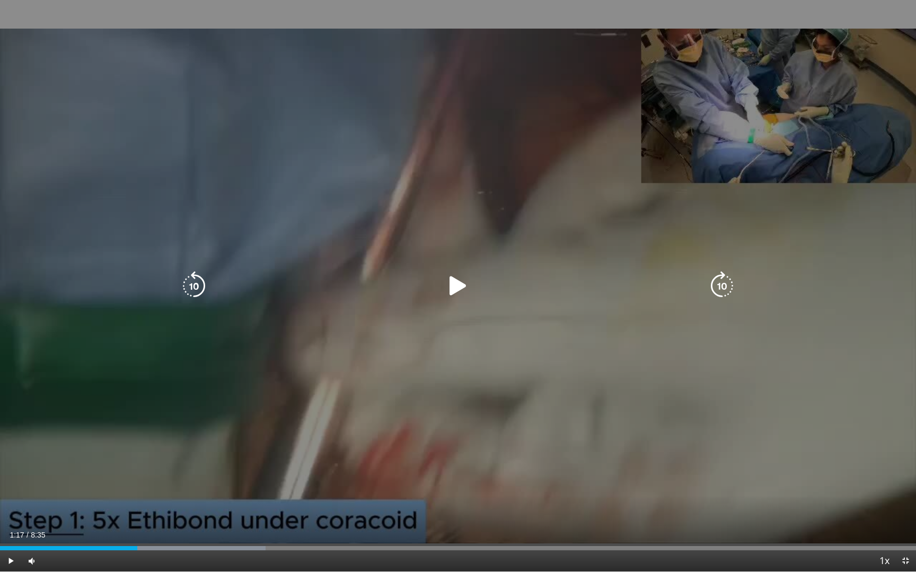
click at [455, 285] on icon "Video Player" at bounding box center [458, 286] width 30 height 30
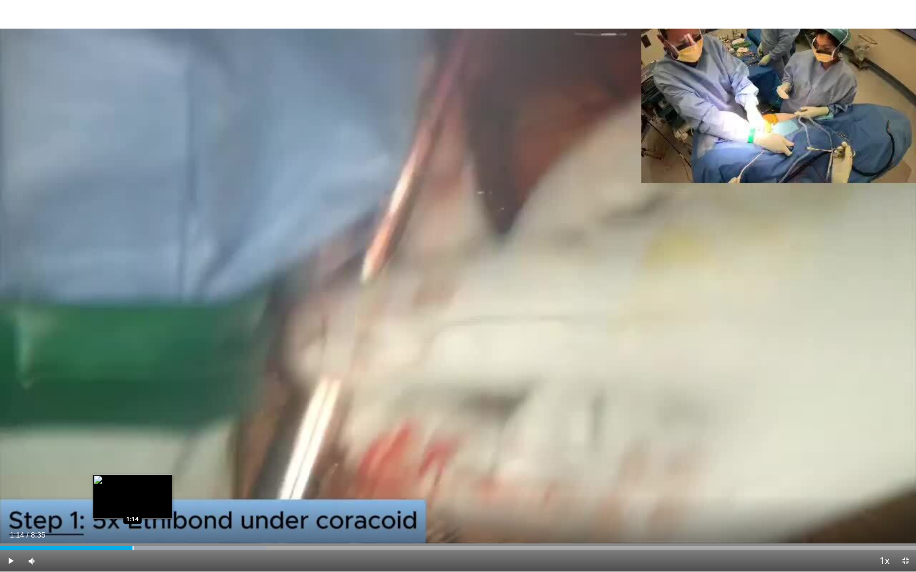
click at [132, 480] on div "Progress Bar" at bounding box center [132, 548] width 1 height 4
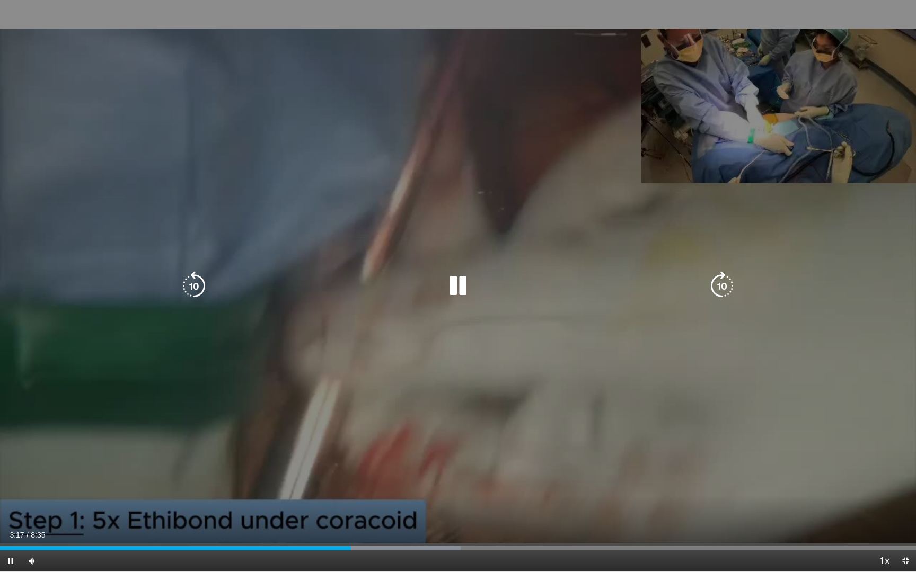
click at [447, 296] on icon "Video Player" at bounding box center [458, 286] width 30 height 30
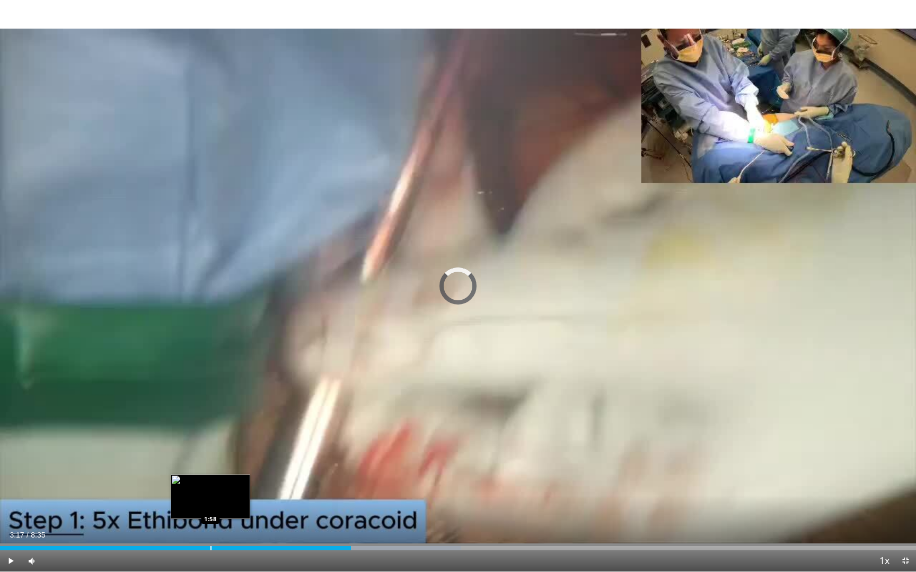
click at [210, 480] on div "Progress Bar" at bounding box center [210, 548] width 1 height 4
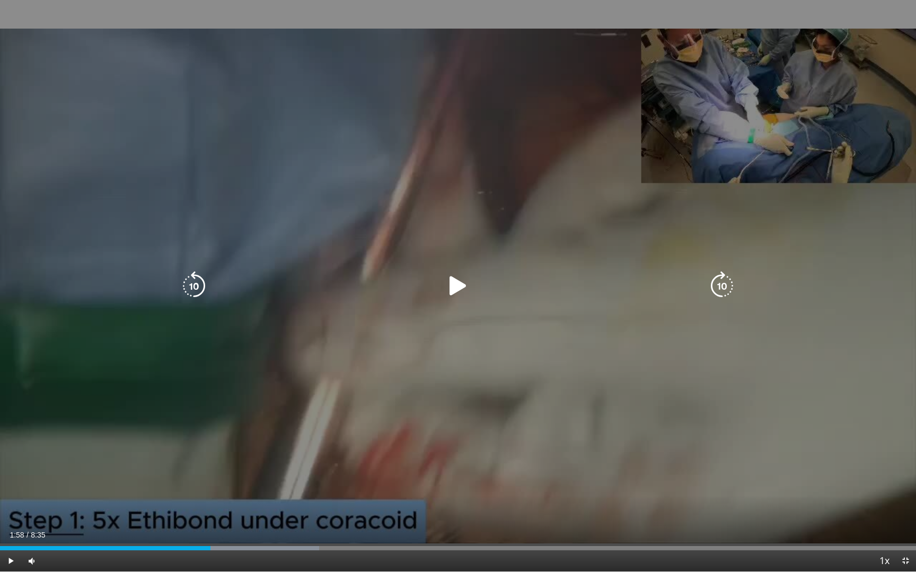
click at [460, 290] on icon "Video Player" at bounding box center [458, 286] width 30 height 30
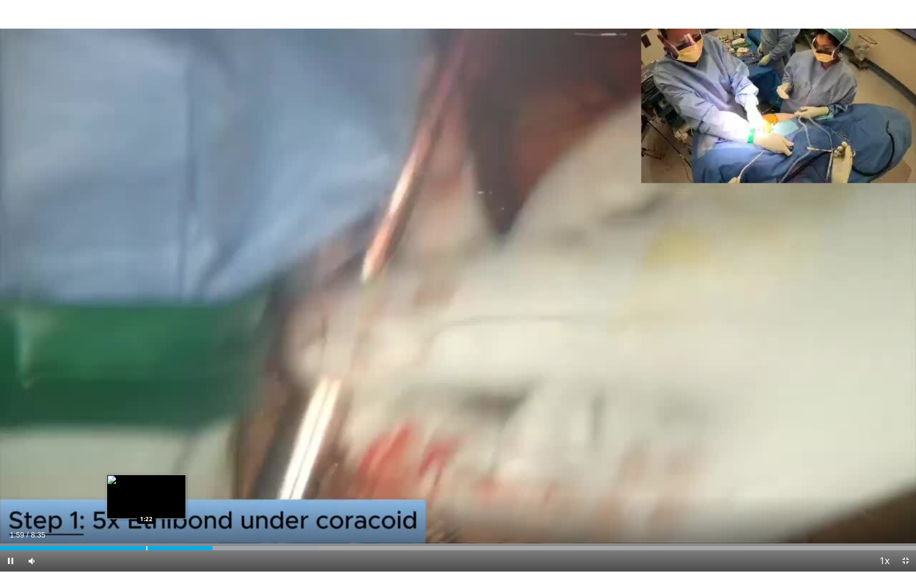
click at [146, 480] on div "Progress Bar" at bounding box center [146, 548] width 1 height 4
click at [166, 480] on div "Progress Bar" at bounding box center [166, 548] width 1 height 4
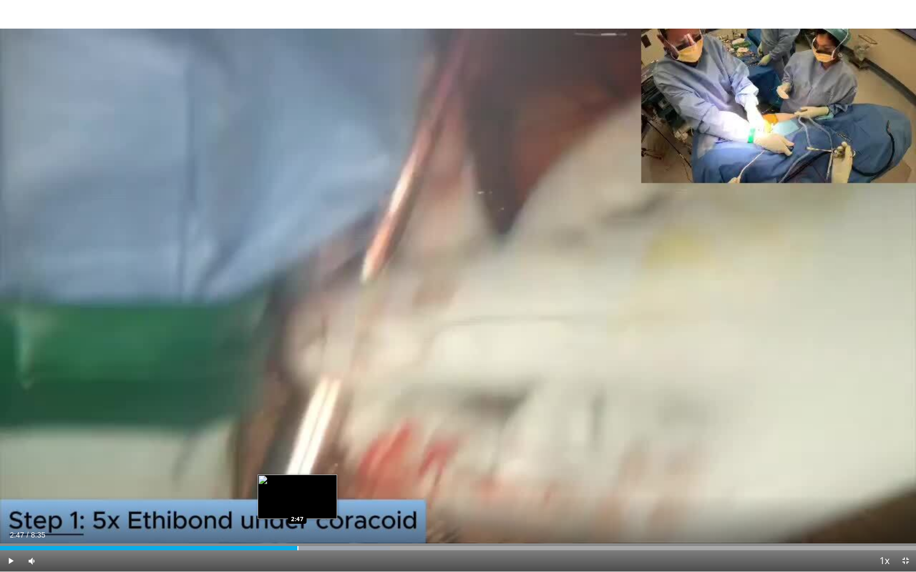
click at [297, 480] on div "Progress Bar" at bounding box center [297, 548] width 1 height 4
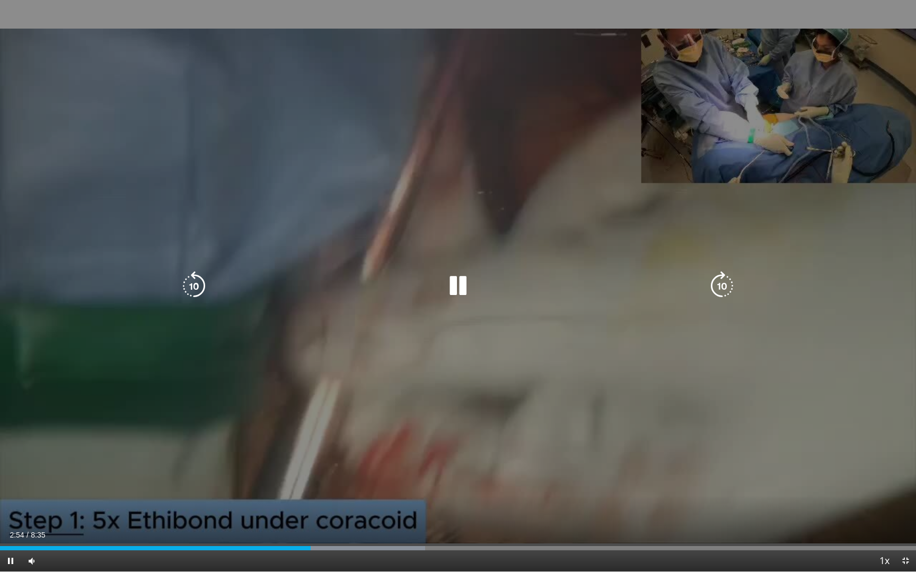
click at [461, 287] on icon "Video Player" at bounding box center [458, 286] width 30 height 30
click at [451, 280] on icon "Video Player" at bounding box center [458, 286] width 30 height 30
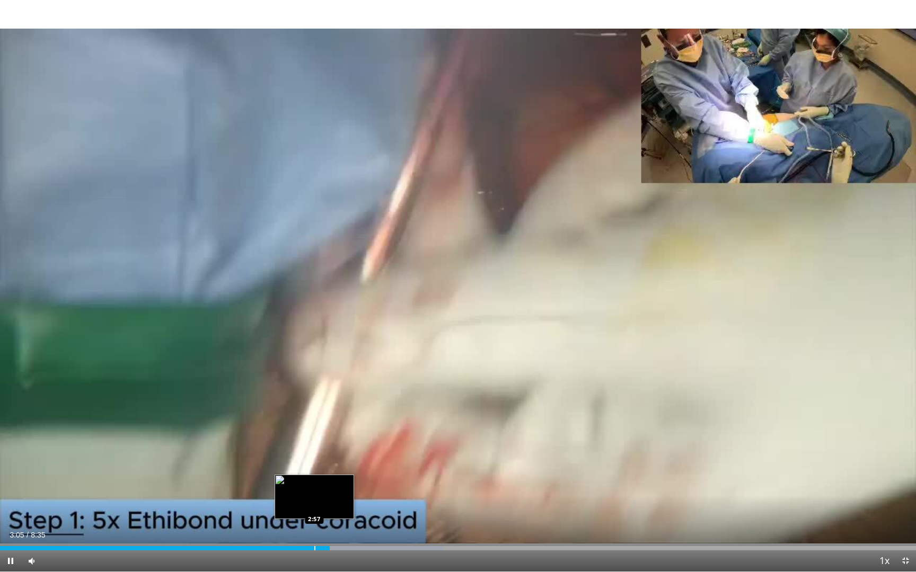
click at [314, 480] on div "3:05" at bounding box center [165, 548] width 330 height 4
click at [295, 480] on div "Progress Bar" at bounding box center [295, 548] width 1 height 4
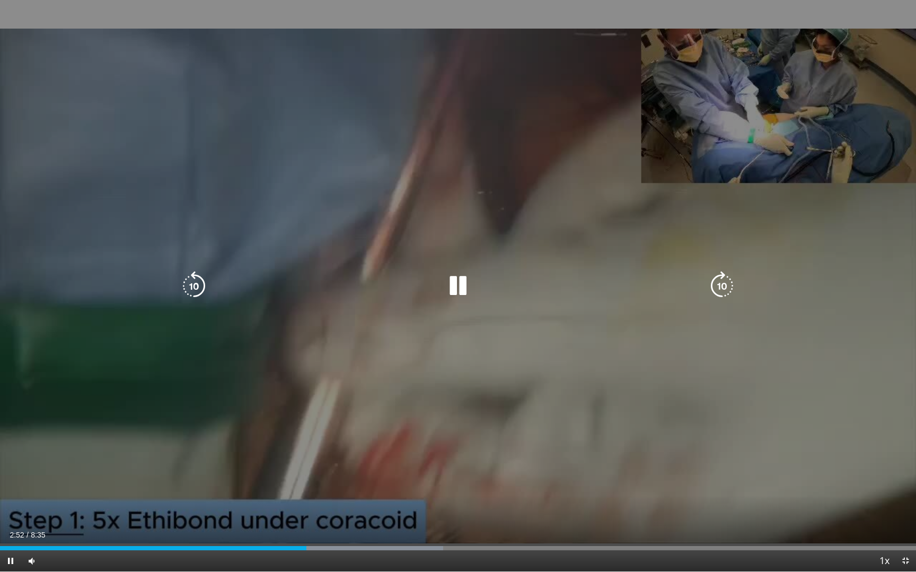
click at [463, 287] on icon "Video Player" at bounding box center [458, 286] width 30 height 30
